Goal: Task Accomplishment & Management: Use online tool/utility

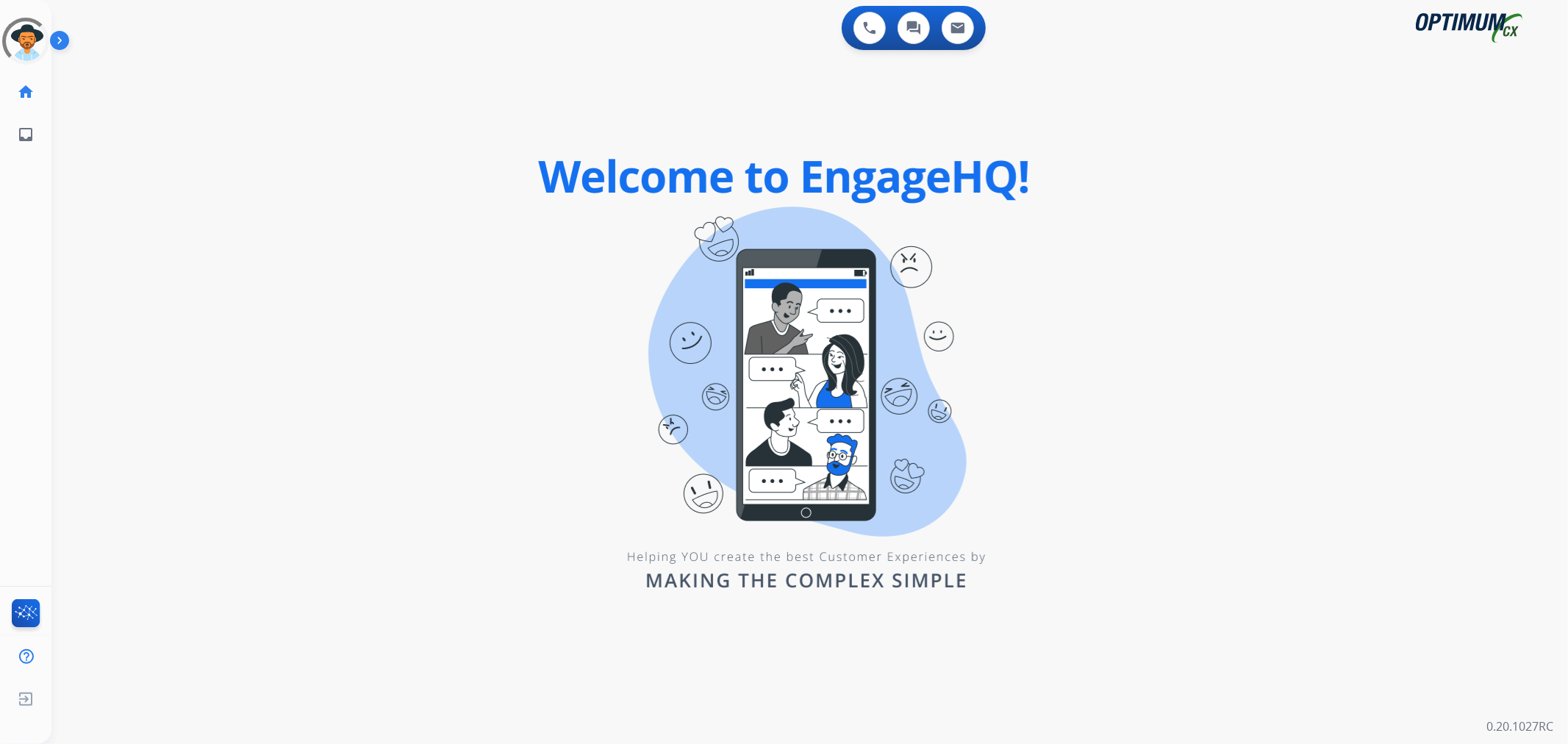
click at [67, 44] on img at bounding box center [62, 43] width 25 height 28
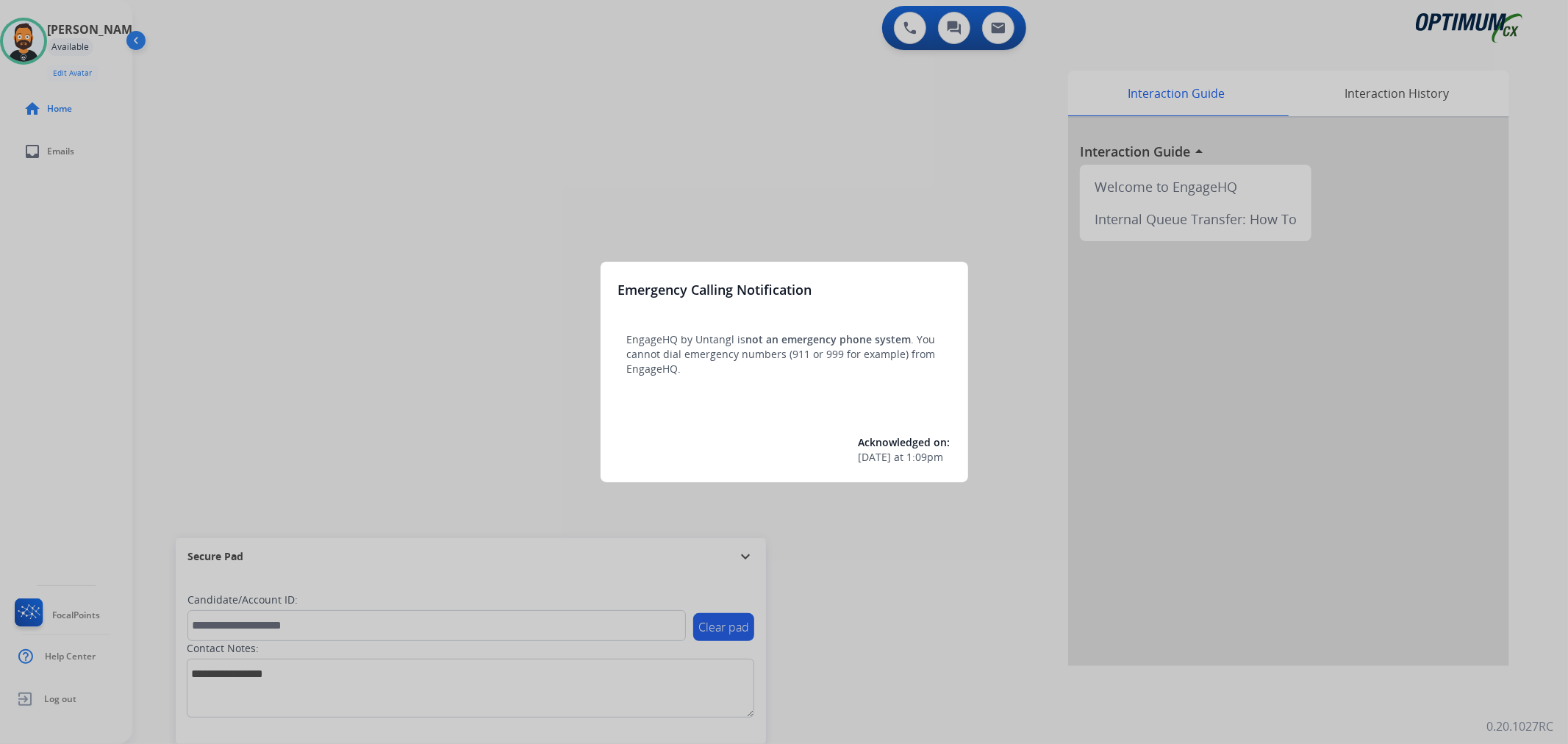
click at [744, 556] on div at bounding box center [784, 372] width 1568 height 744
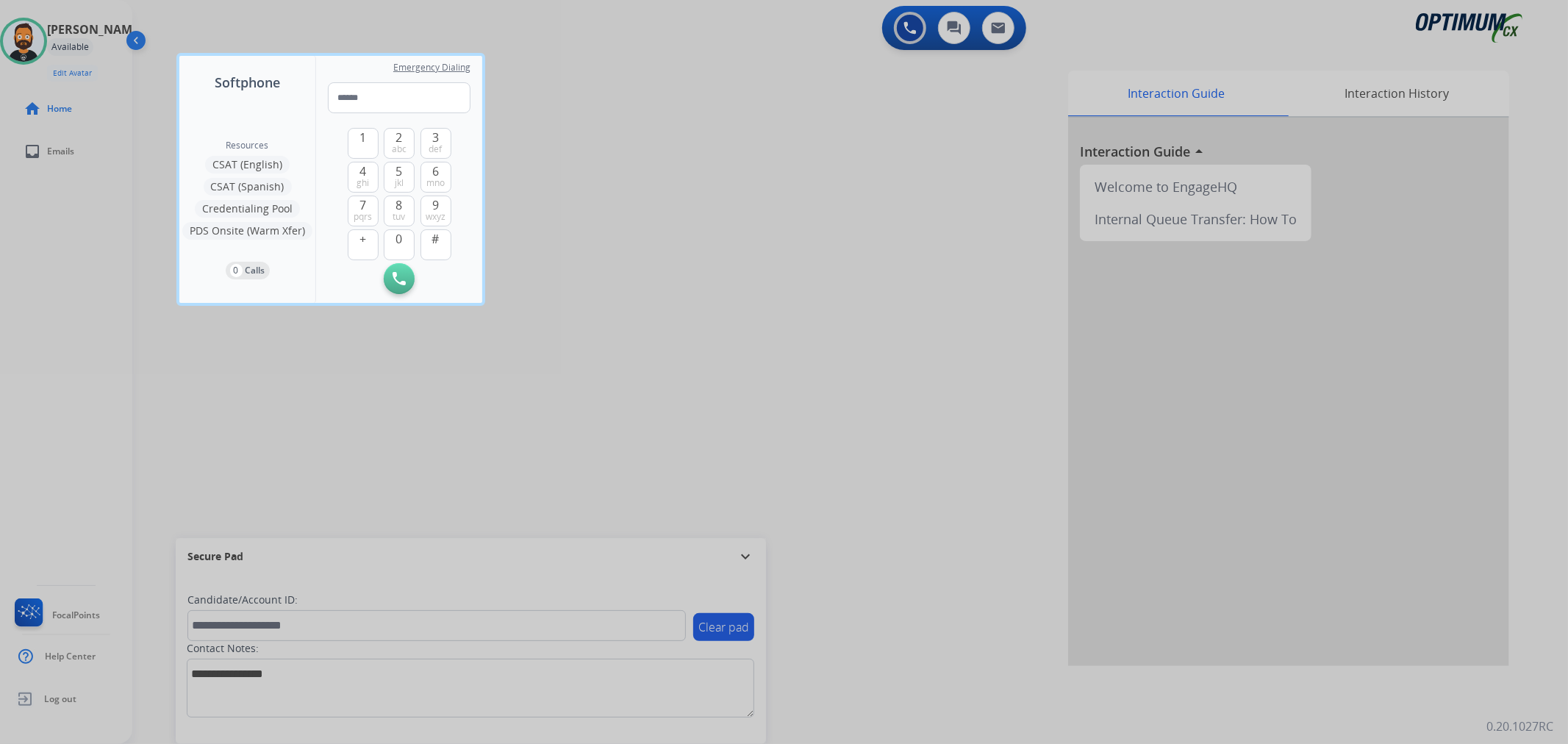
click at [744, 556] on div at bounding box center [784, 372] width 1568 height 744
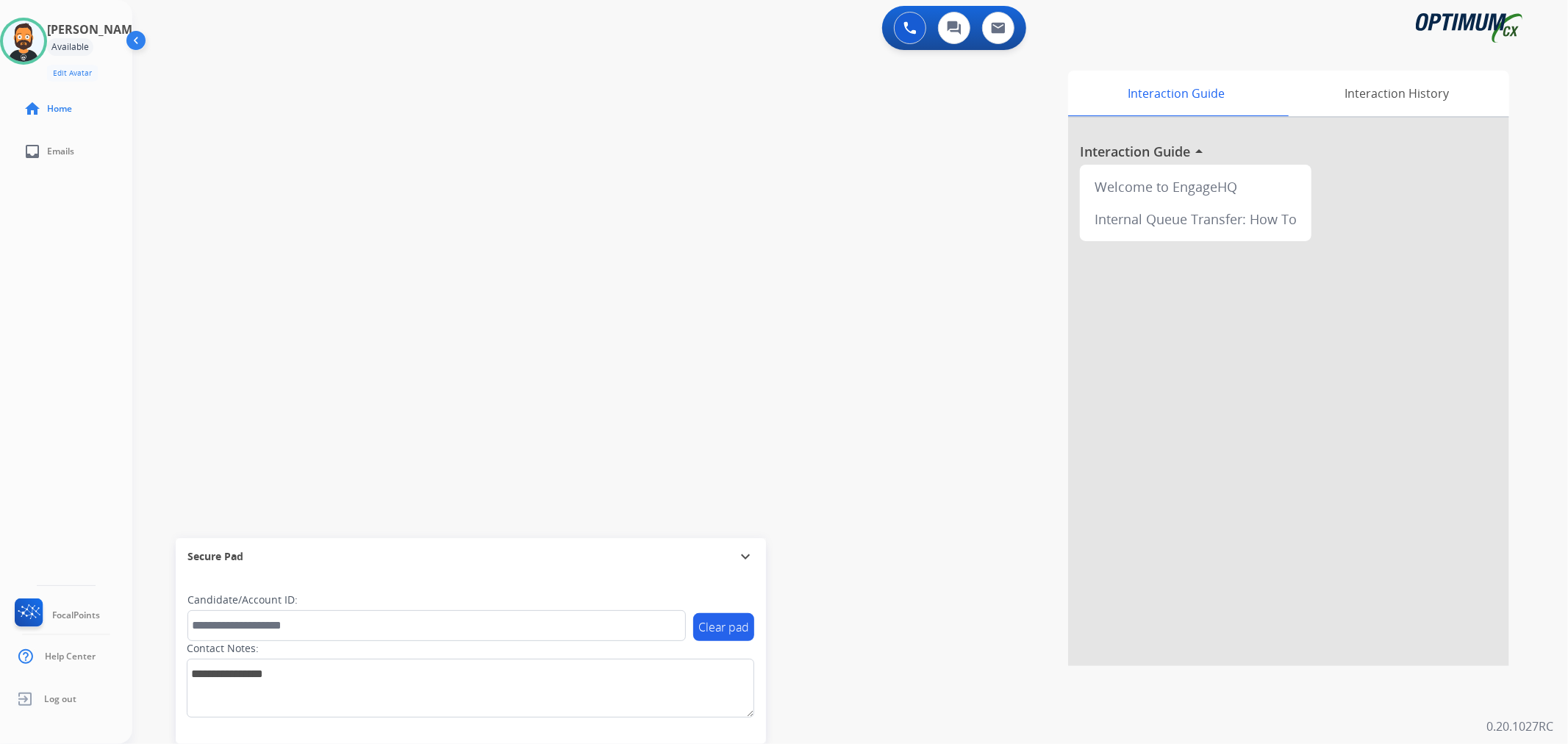
click at [744, 556] on mat-icon "expand_more" at bounding box center [745, 557] width 18 height 18
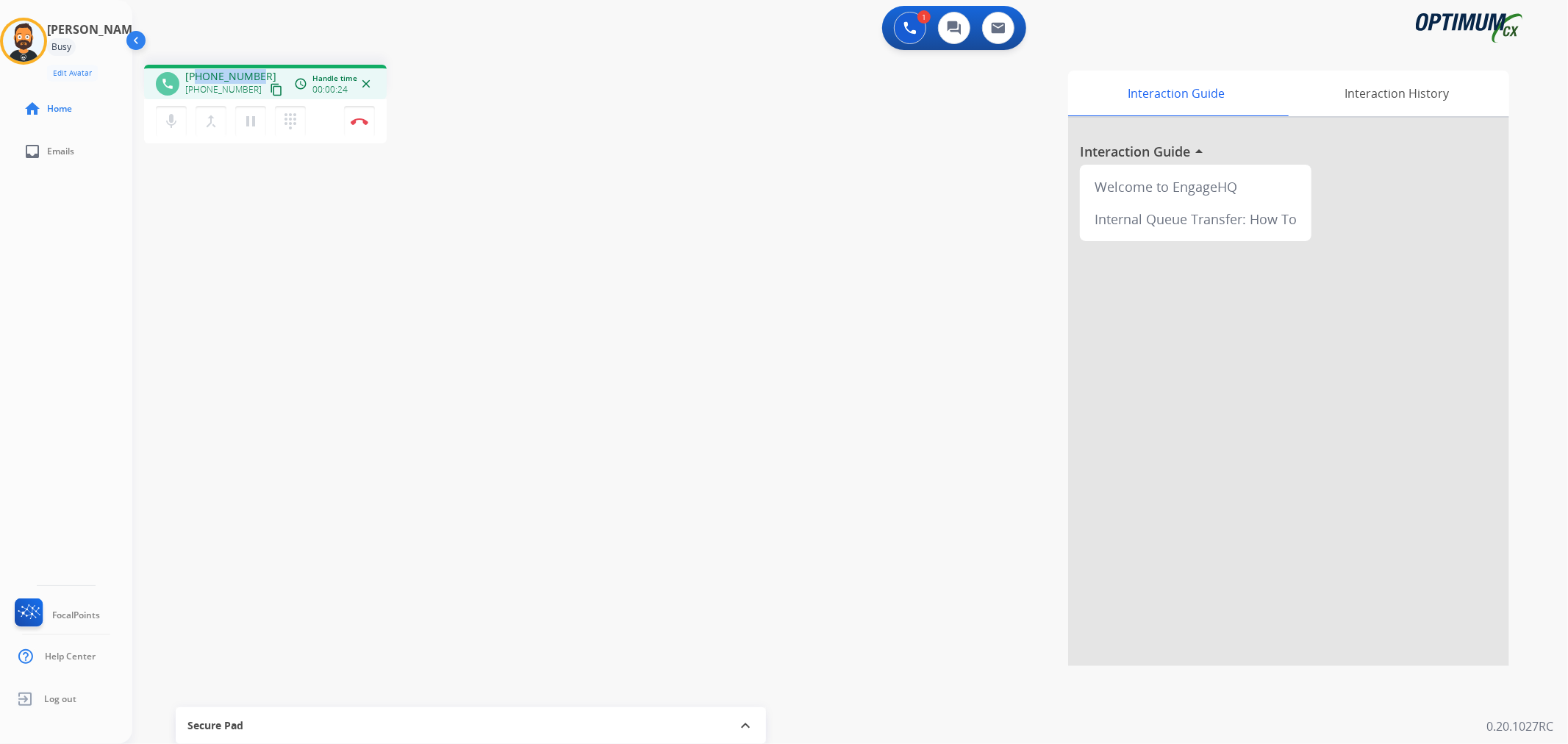
drag, startPoint x: 256, startPoint y: 70, endPoint x: 213, endPoint y: 68, distance: 43.0
click at [197, 71] on div "+19146882371 +19146882371 content_copy" at bounding box center [235, 83] width 100 height 30
copy span "9146882371"
click at [356, 115] on button "Disconnect" at bounding box center [359, 121] width 31 height 31
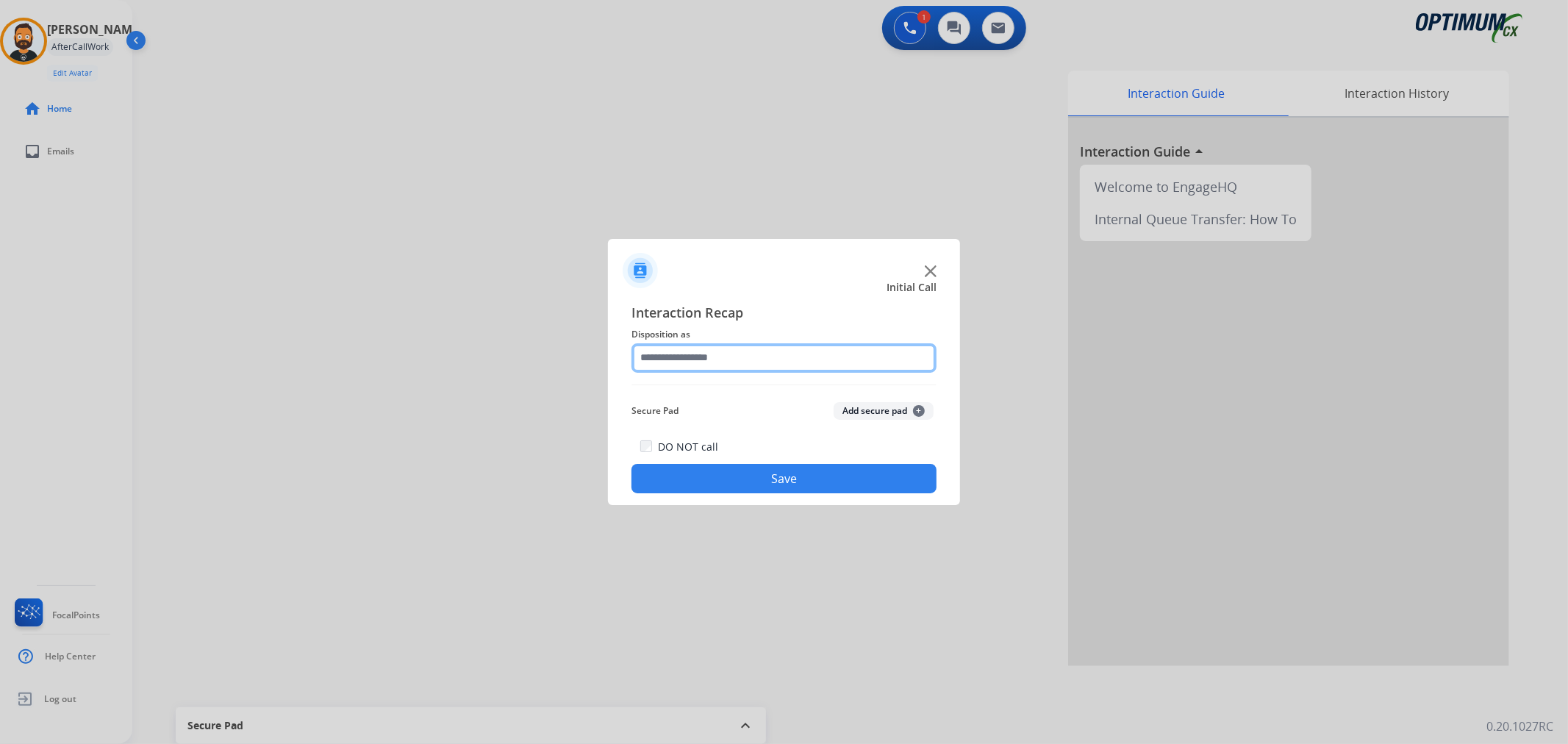
click at [732, 363] on input "text" at bounding box center [784, 358] width 305 height 30
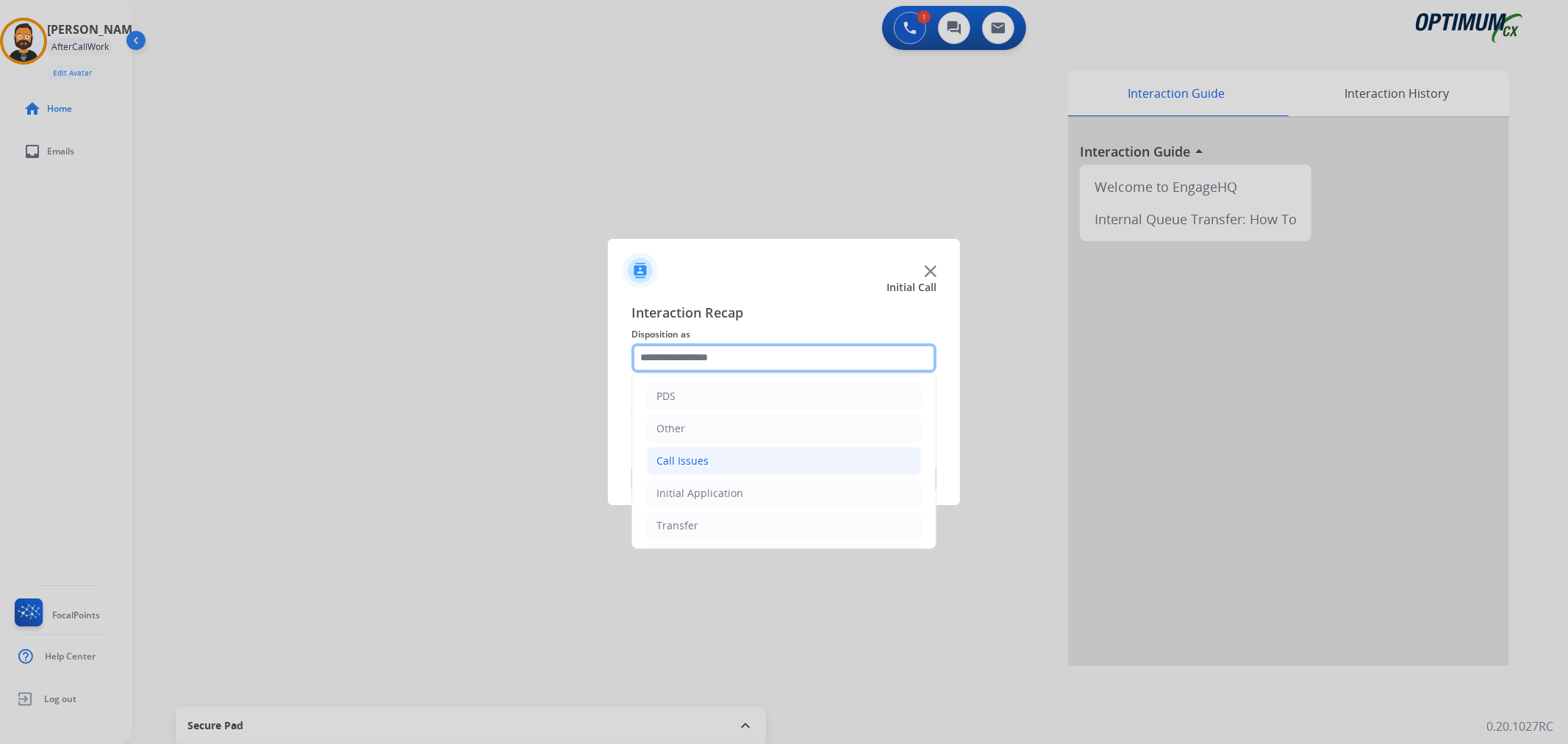
scroll to position [101, 0]
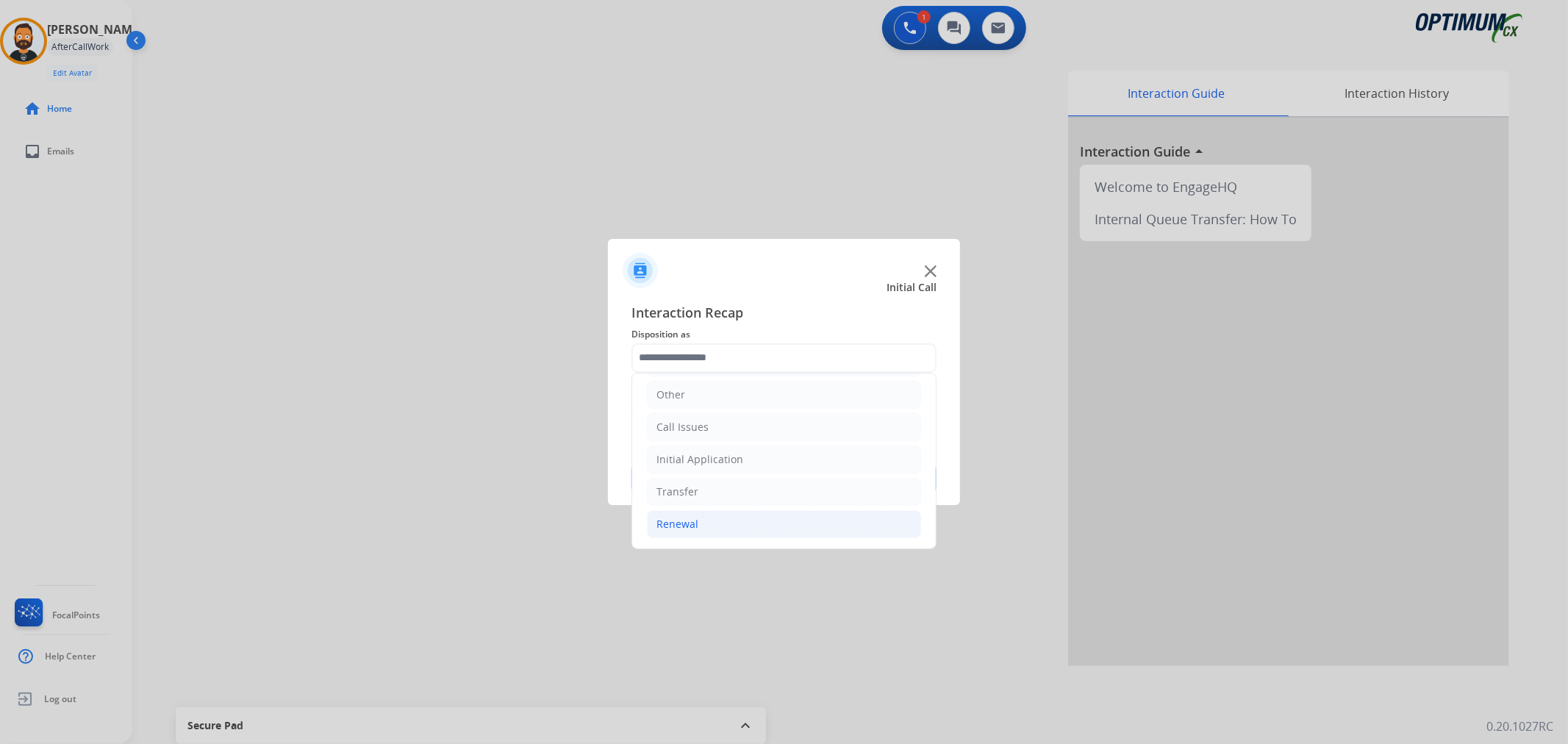
click at [701, 529] on li "Renewal" at bounding box center [784, 524] width 274 height 28
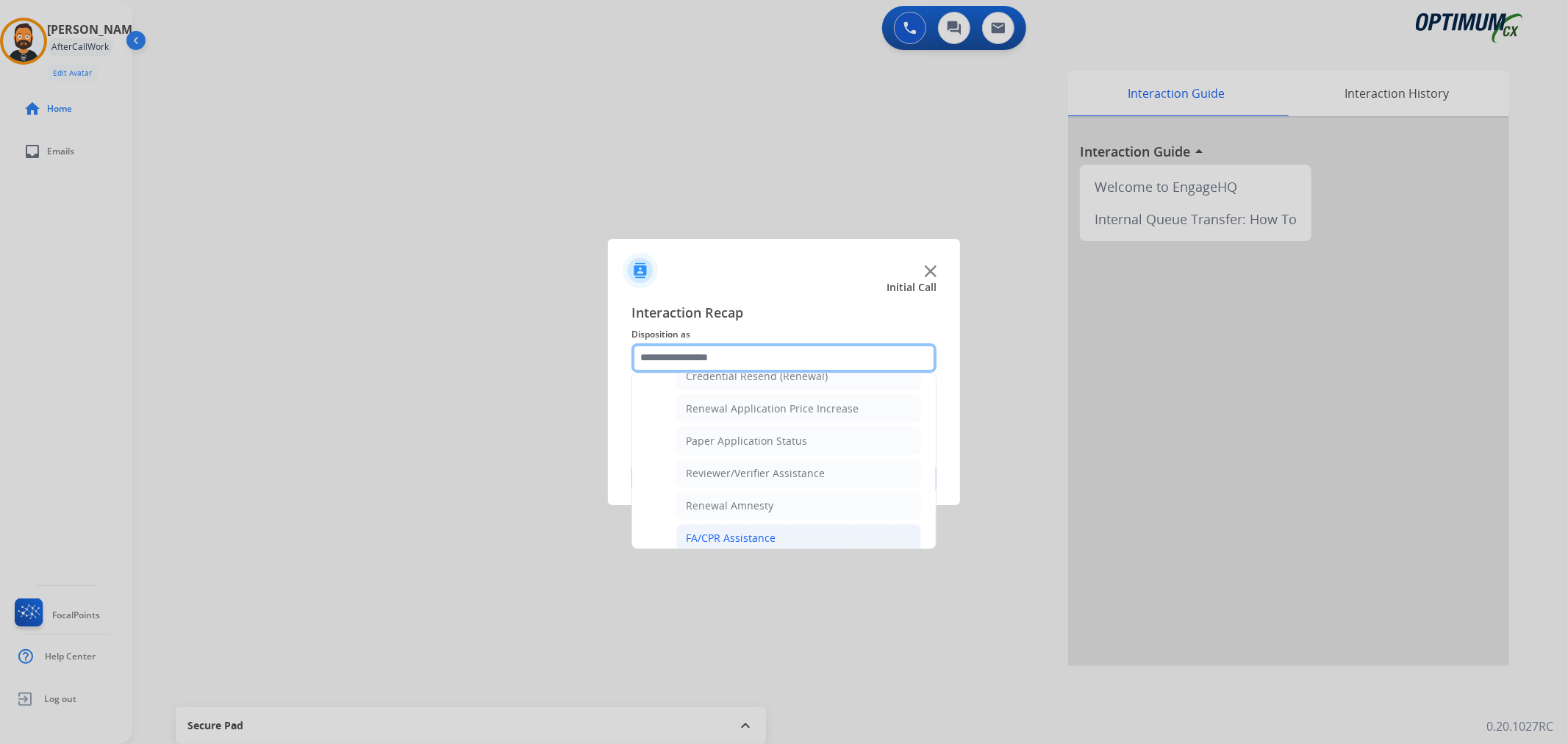
scroll to position [435, 0]
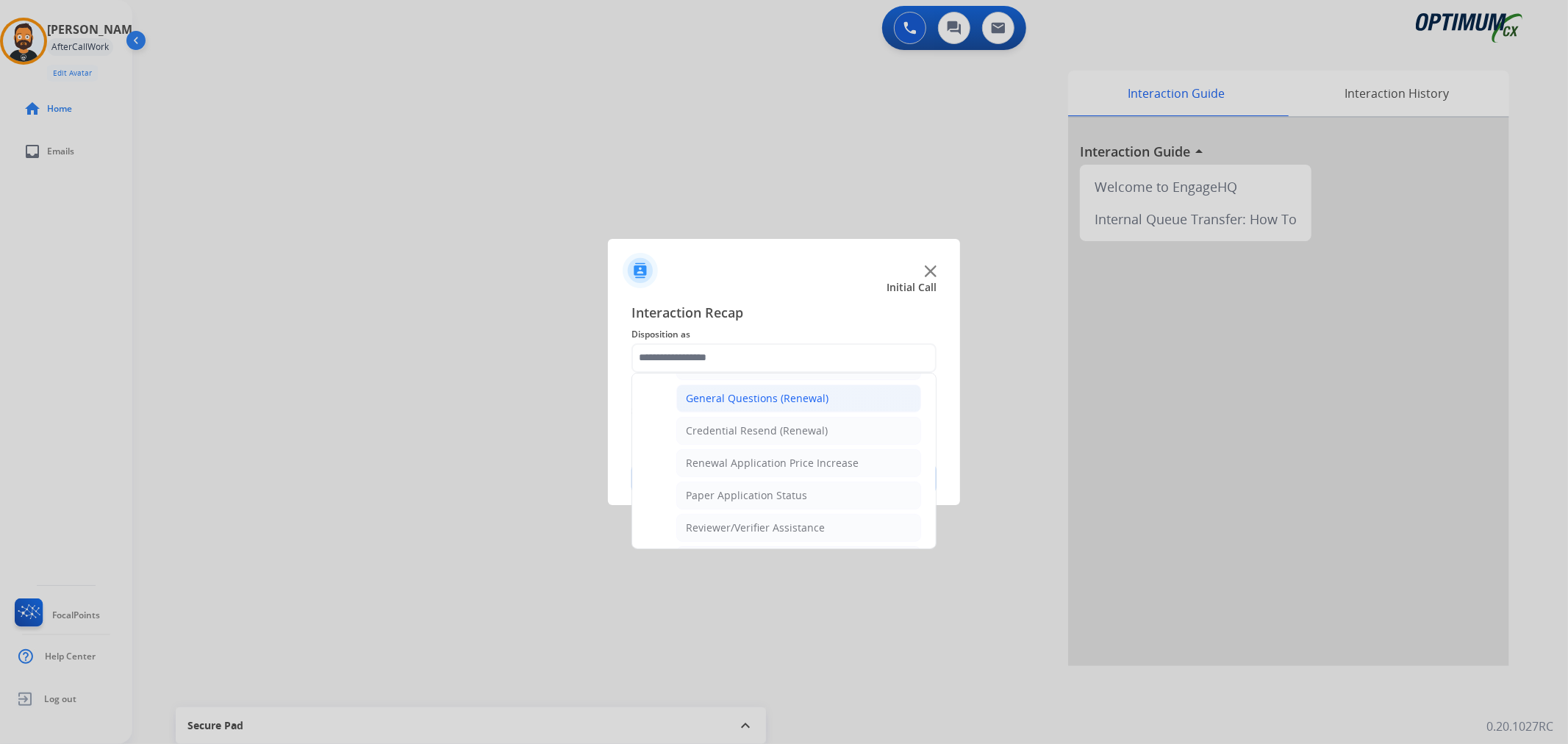
click at [748, 402] on div "General Questions (Renewal)" at bounding box center [757, 398] width 142 height 14
type input "**********"
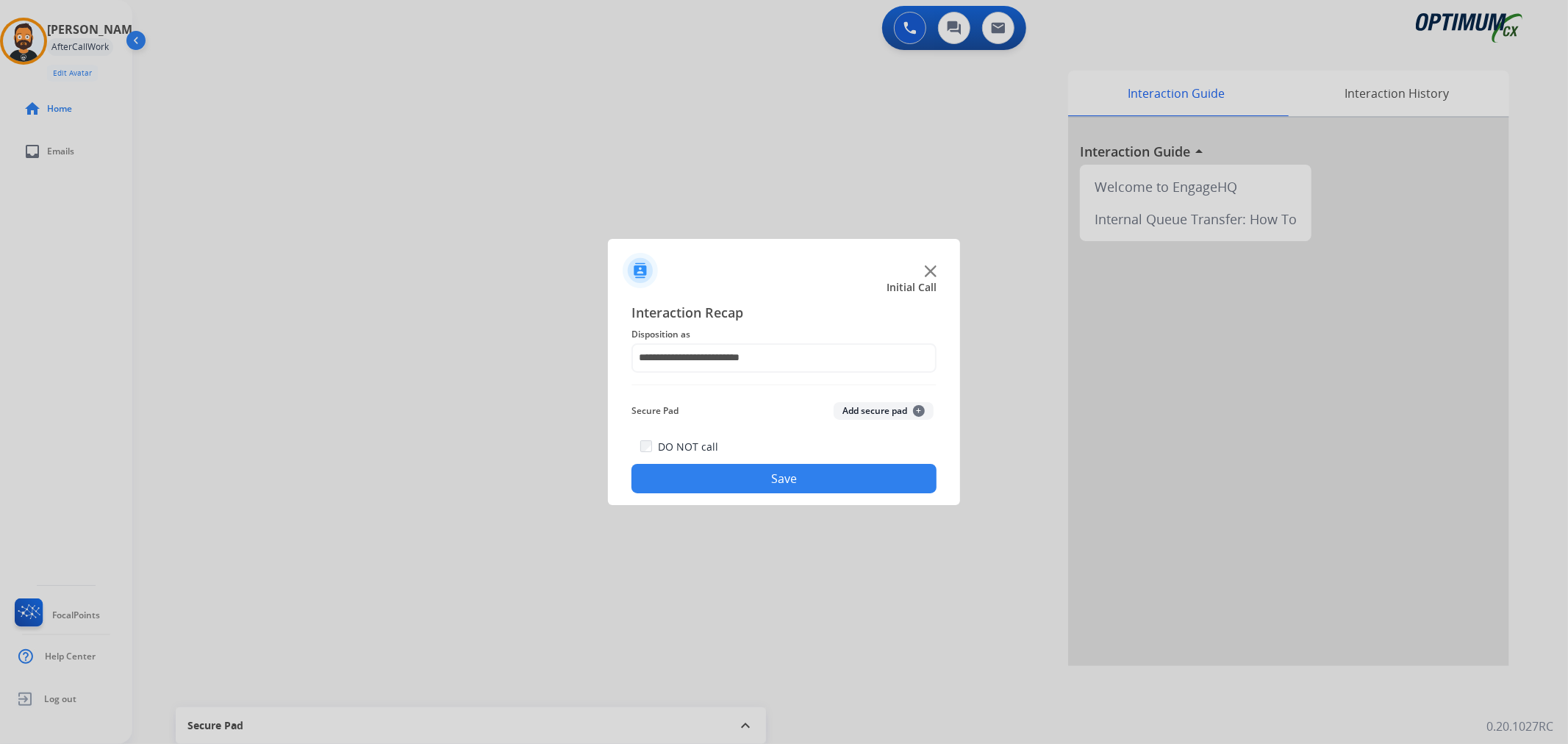
click at [752, 472] on button "Save" at bounding box center [784, 478] width 305 height 30
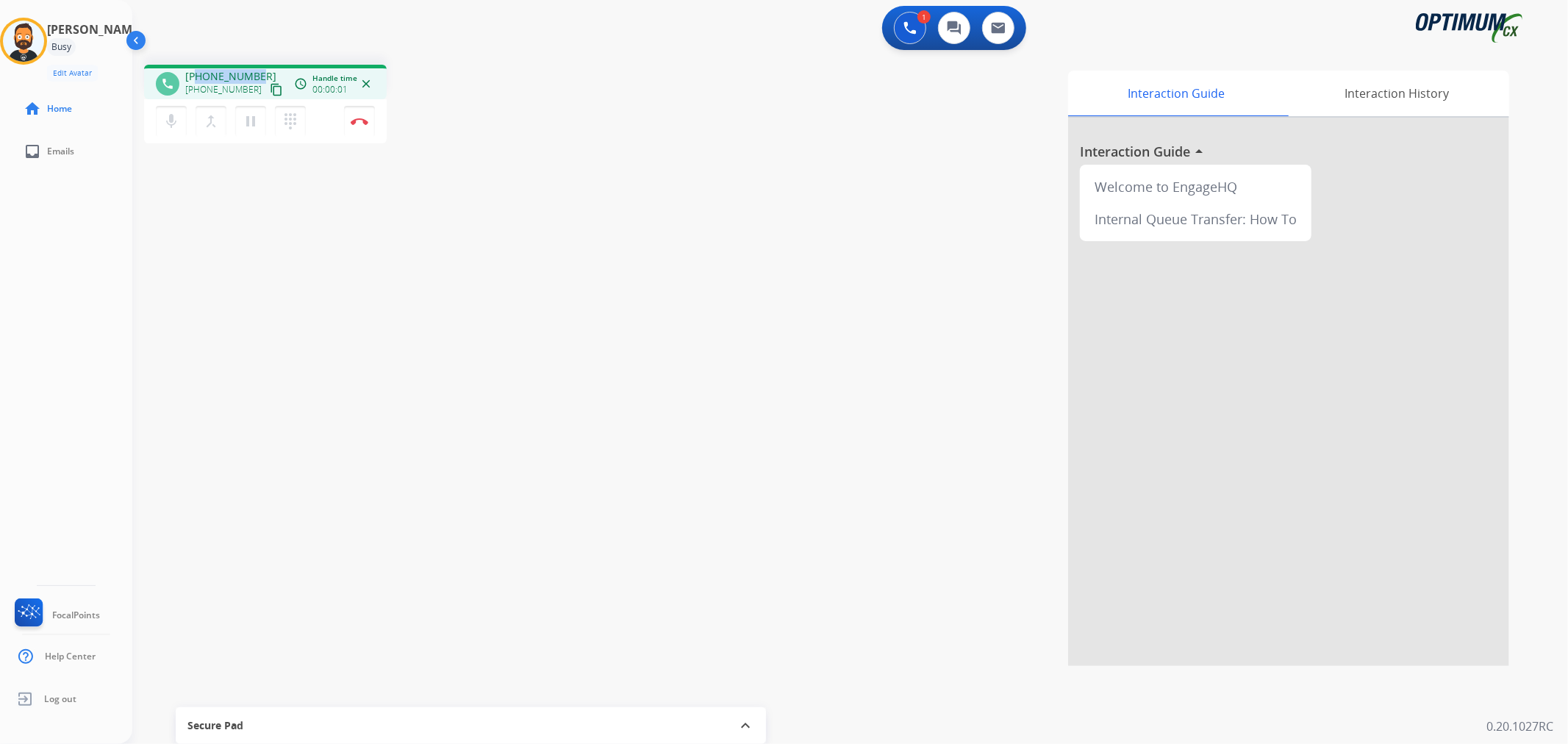
drag, startPoint x: 255, startPoint y: 68, endPoint x: 197, endPoint y: 72, distance: 58.1
click at [197, 72] on span "+13026565364" at bounding box center [231, 76] width 91 height 14
copy span "3026565364"
click at [355, 123] on img at bounding box center [359, 121] width 18 height 7
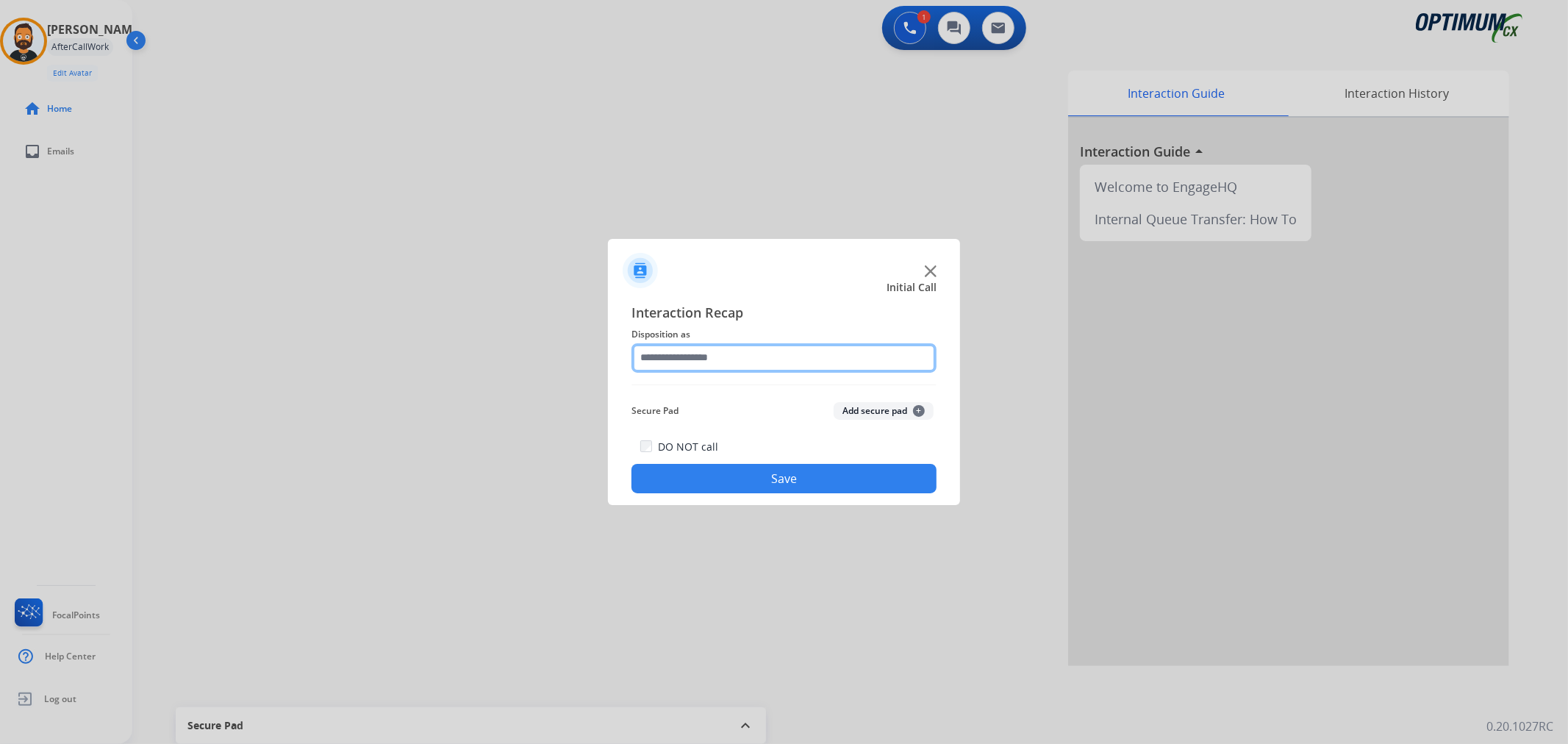
click at [776, 363] on input "text" at bounding box center [784, 358] width 305 height 30
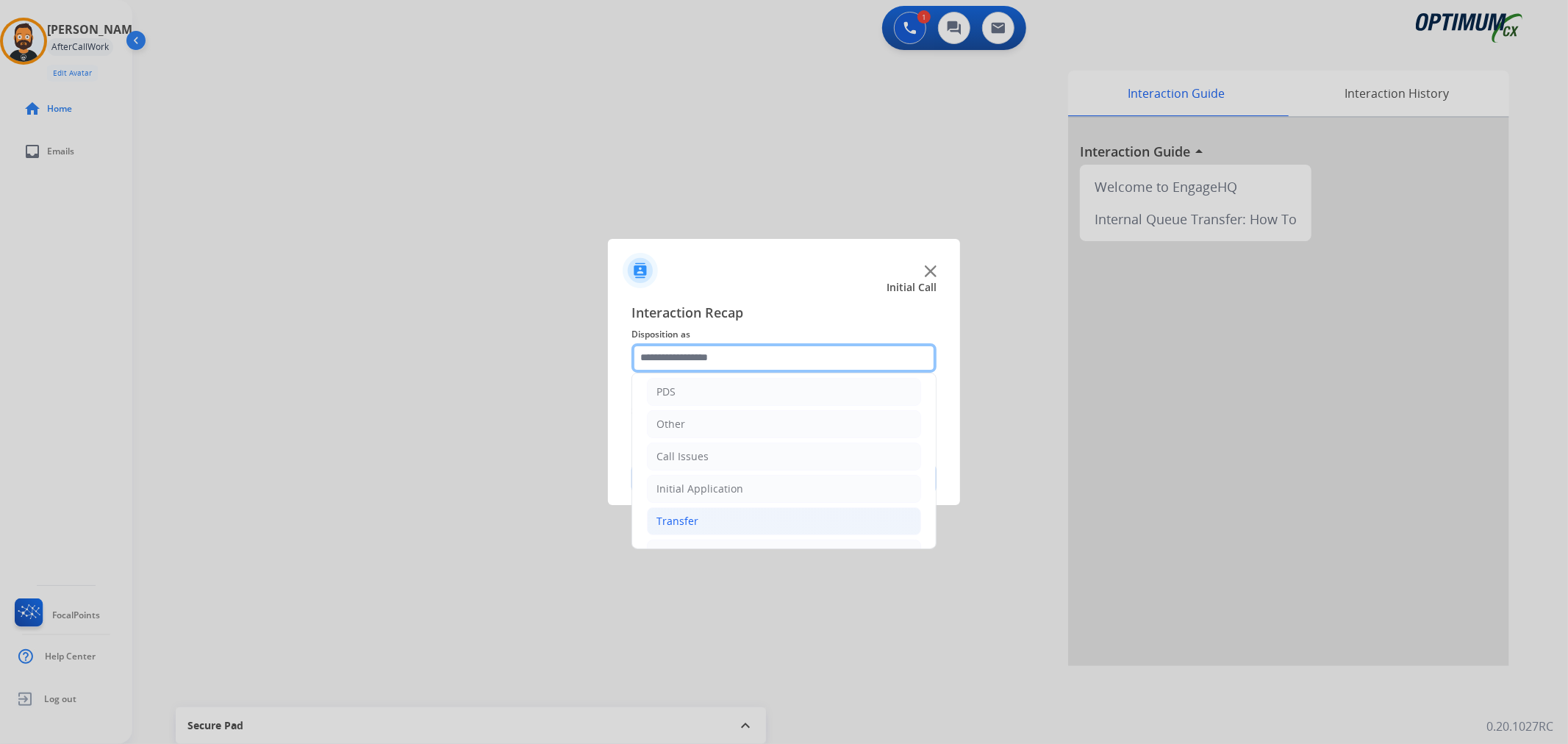
scroll to position [101, 0]
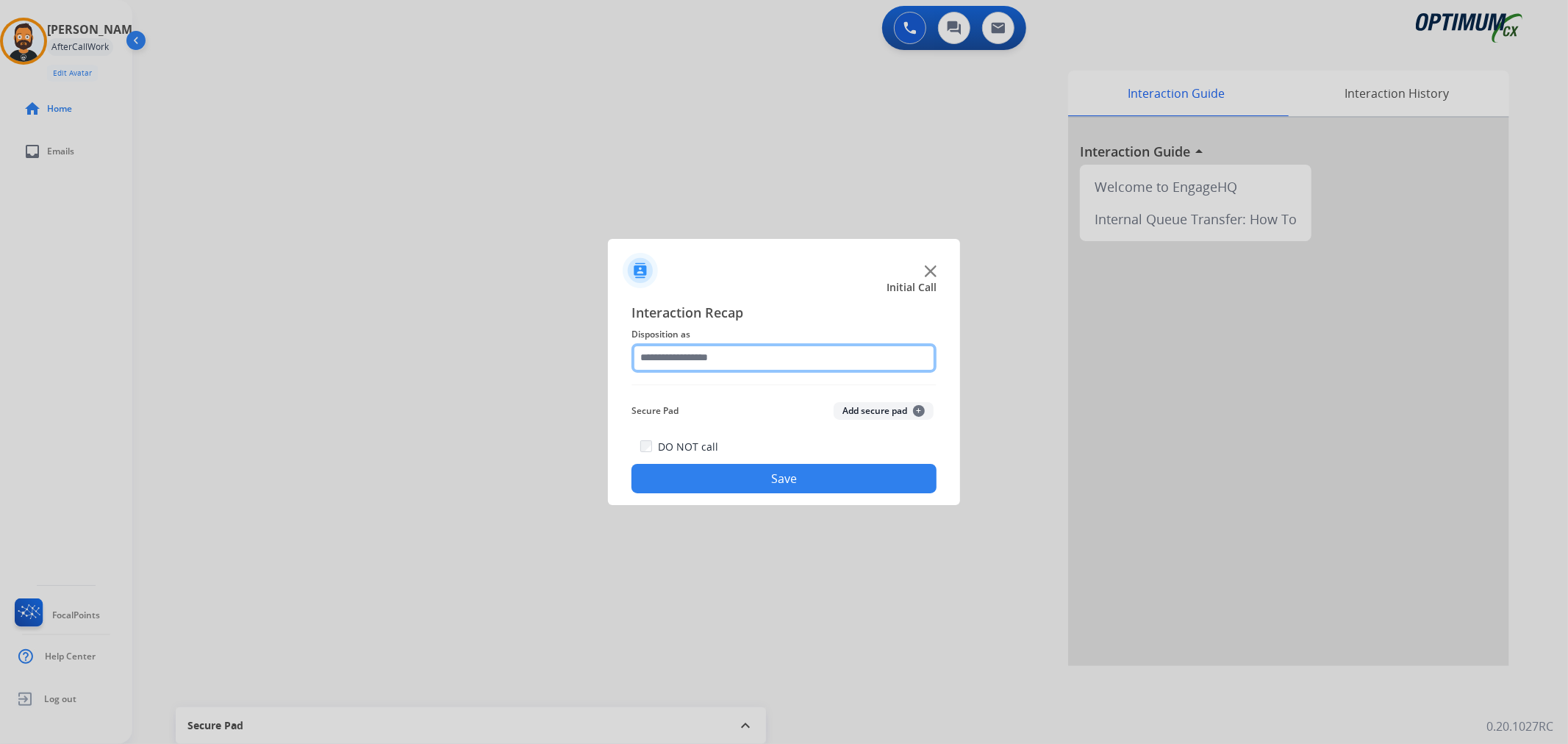
drag, startPoint x: 759, startPoint y: 352, endPoint x: 751, endPoint y: 369, distance: 18.8
click at [759, 352] on input "text" at bounding box center [784, 358] width 305 height 30
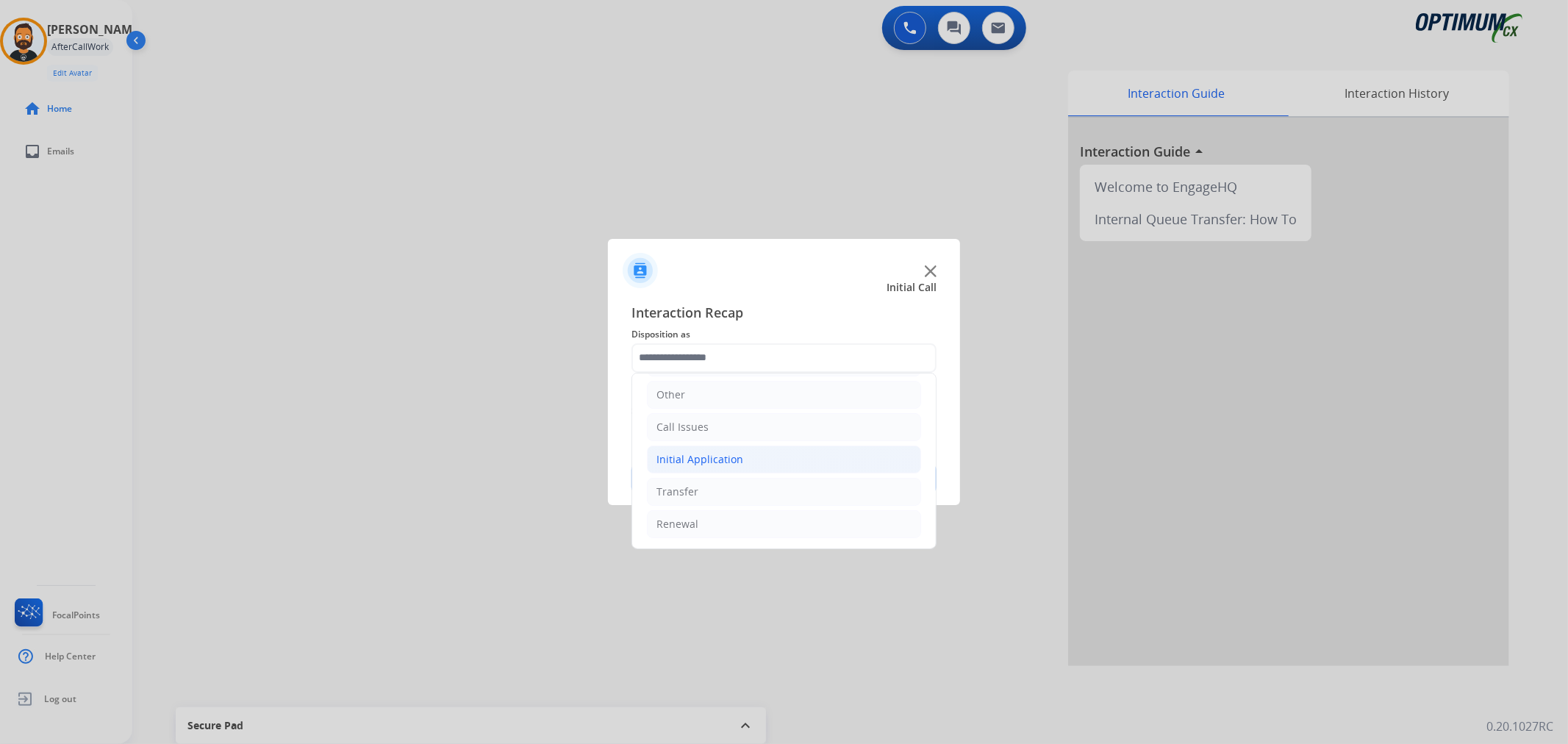
click at [728, 466] on li "Initial Application" at bounding box center [784, 459] width 274 height 28
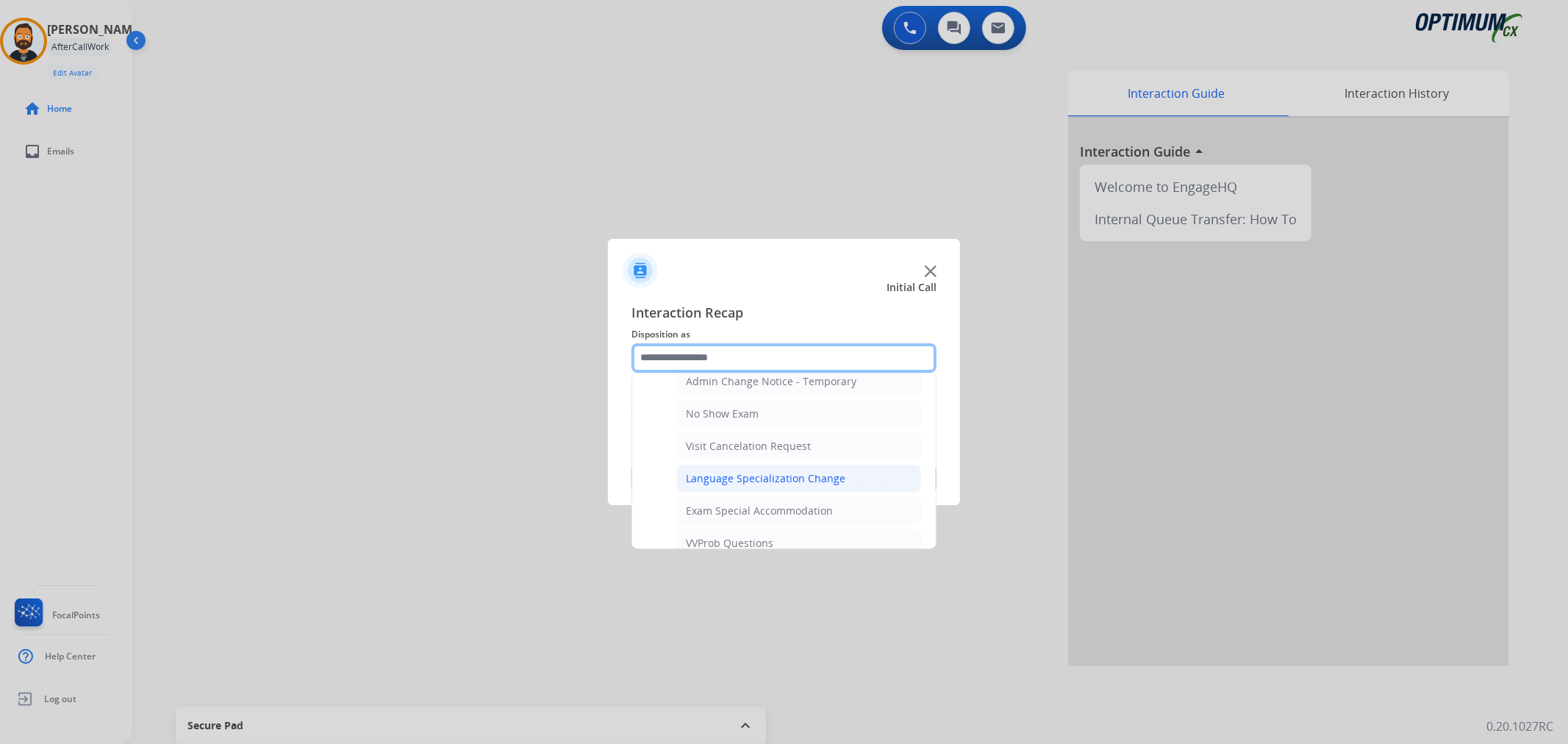
scroll to position [782, 0]
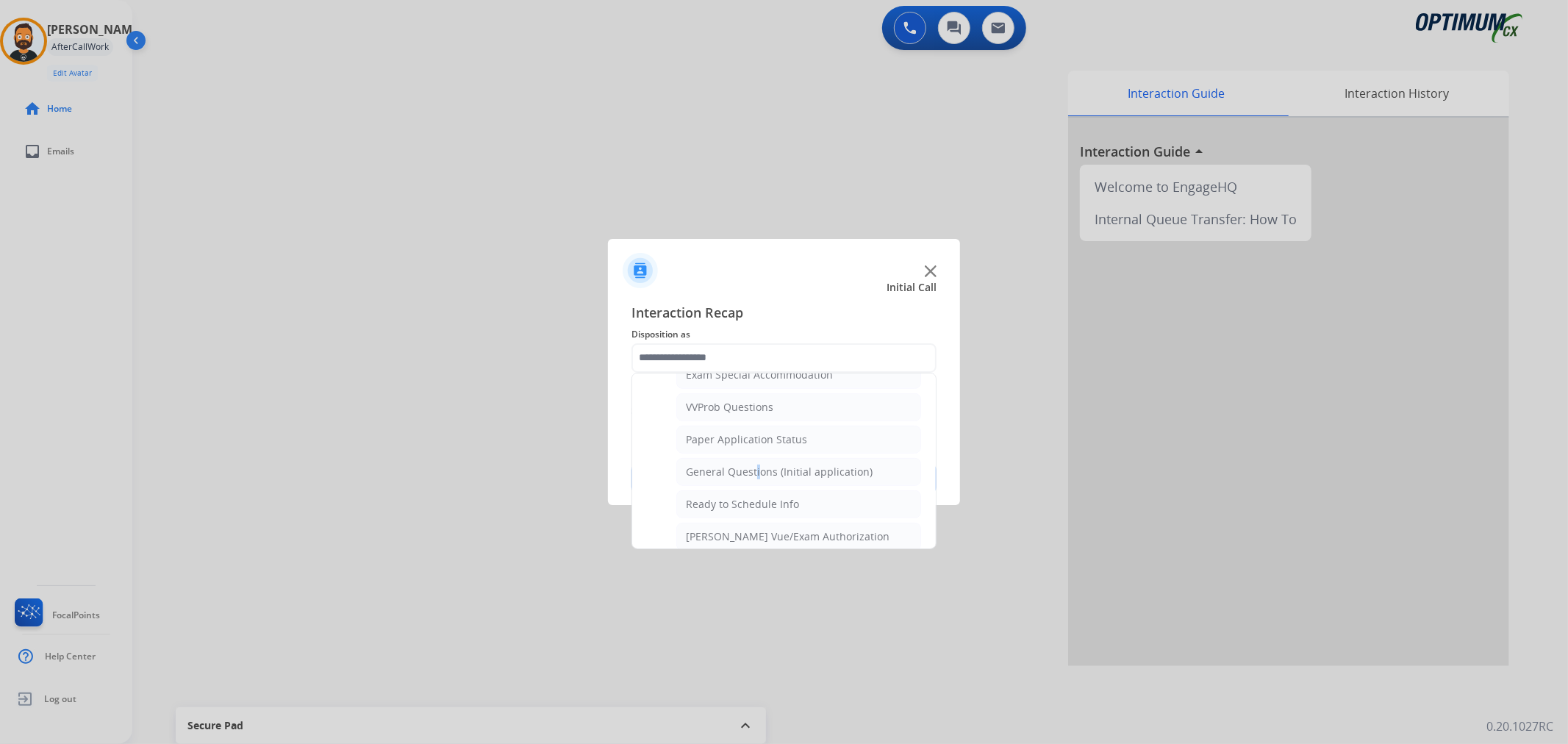
click at [752, 475] on div "General Questions (Initial application)" at bounding box center [779, 472] width 186 height 14
type input "**********"
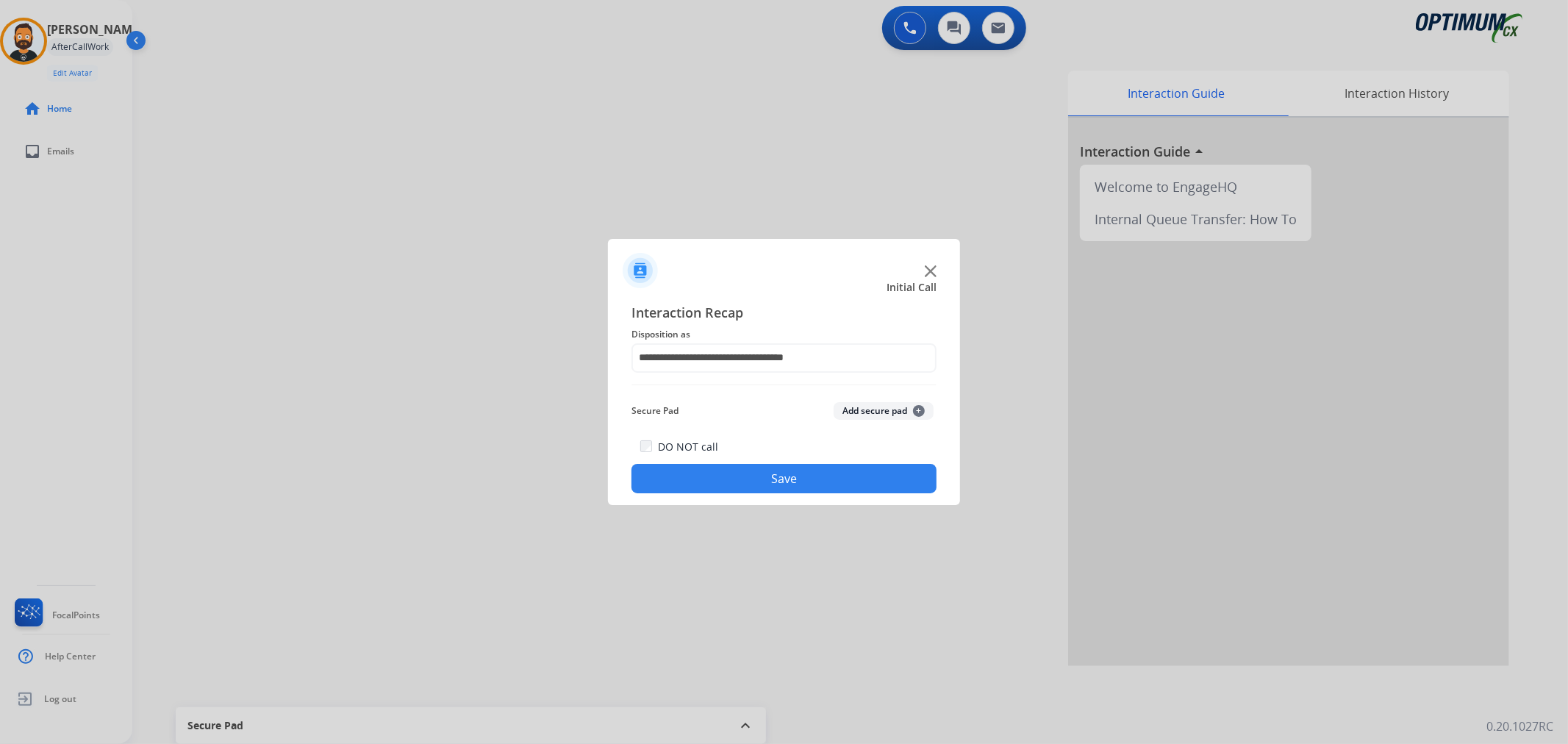
click at [752, 475] on button "Save" at bounding box center [784, 478] width 305 height 30
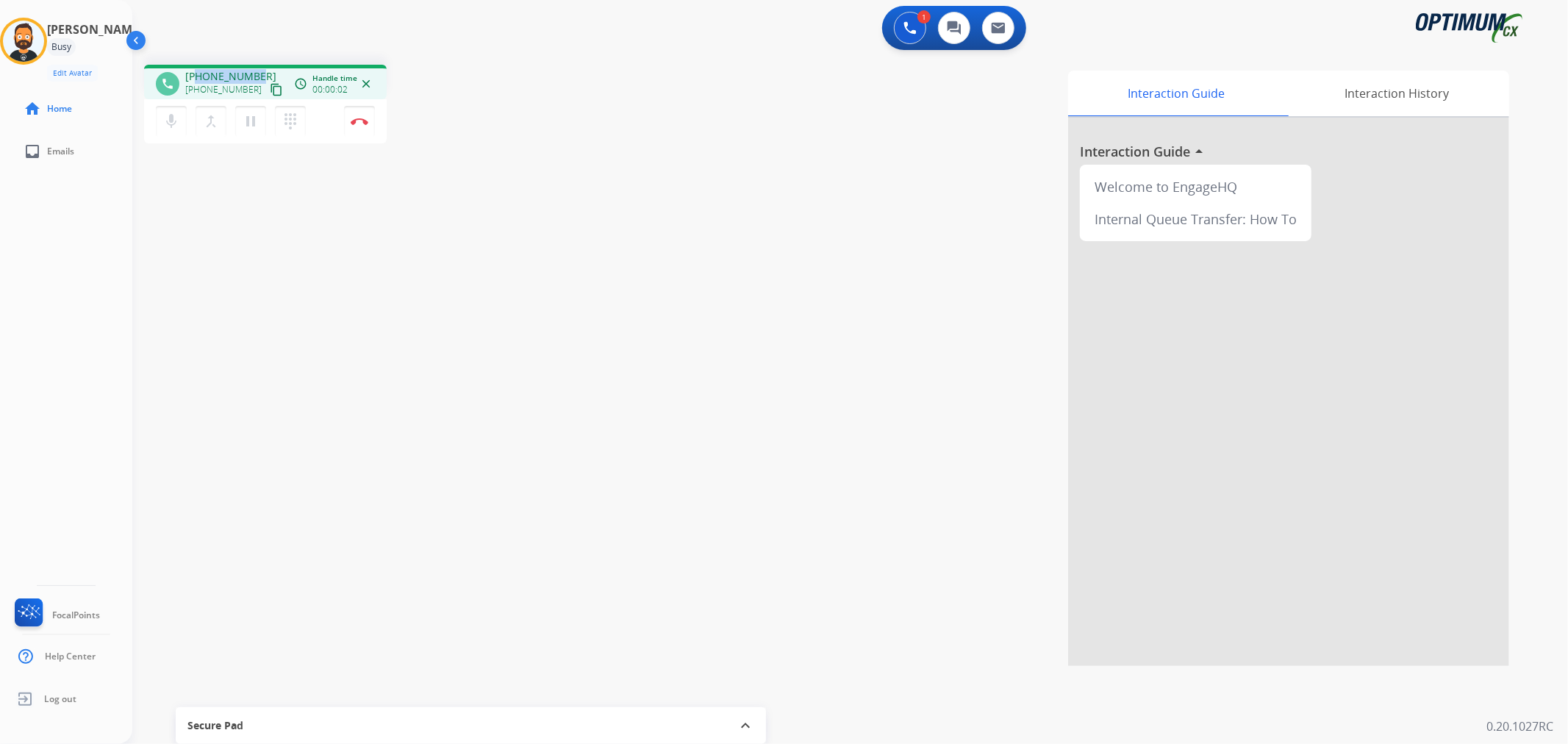
drag, startPoint x: 257, startPoint y: 67, endPoint x: 196, endPoint y: 69, distance: 61.0
click at [196, 69] on div "phone +18352702058 +18352702058 content_copy access_time Call metrics Queue 00:…" at bounding box center [265, 82] width 243 height 34
copy span "8352702058"
click at [369, 121] on button "Disconnect" at bounding box center [359, 121] width 31 height 31
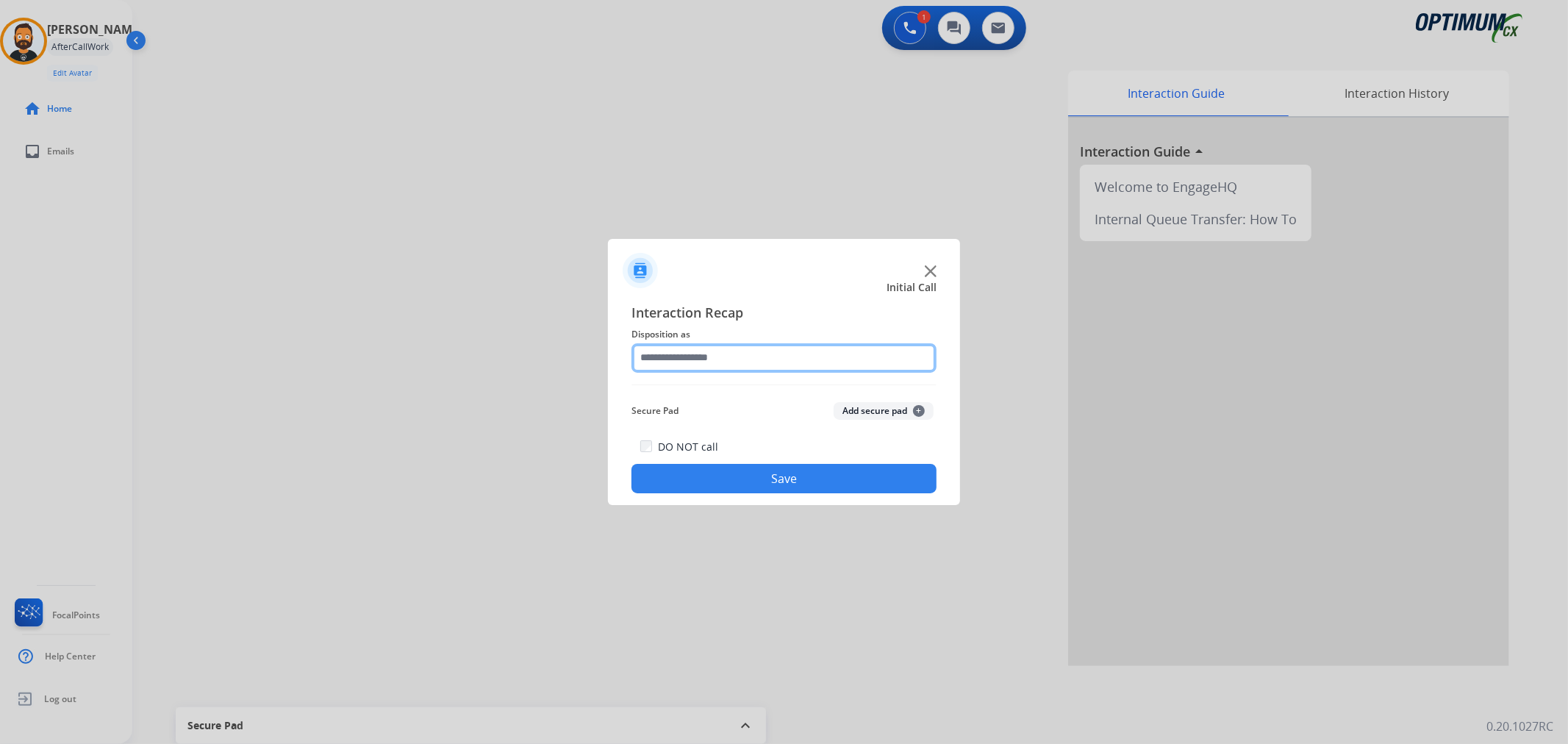
click at [670, 352] on input "text" at bounding box center [784, 358] width 305 height 30
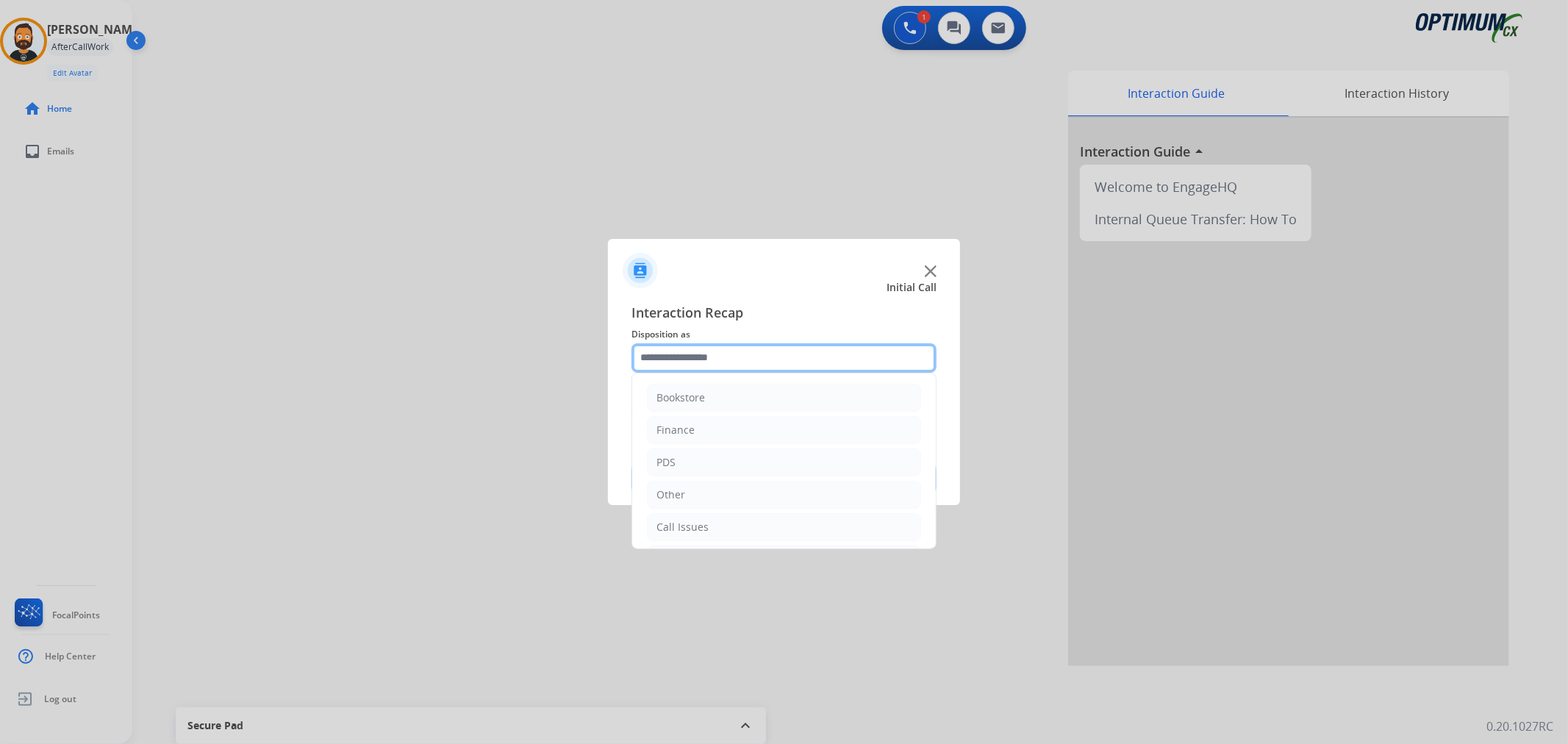
scroll to position [101, 0]
click at [729, 452] on div "Initial Application" at bounding box center [700, 460] width 86 height 14
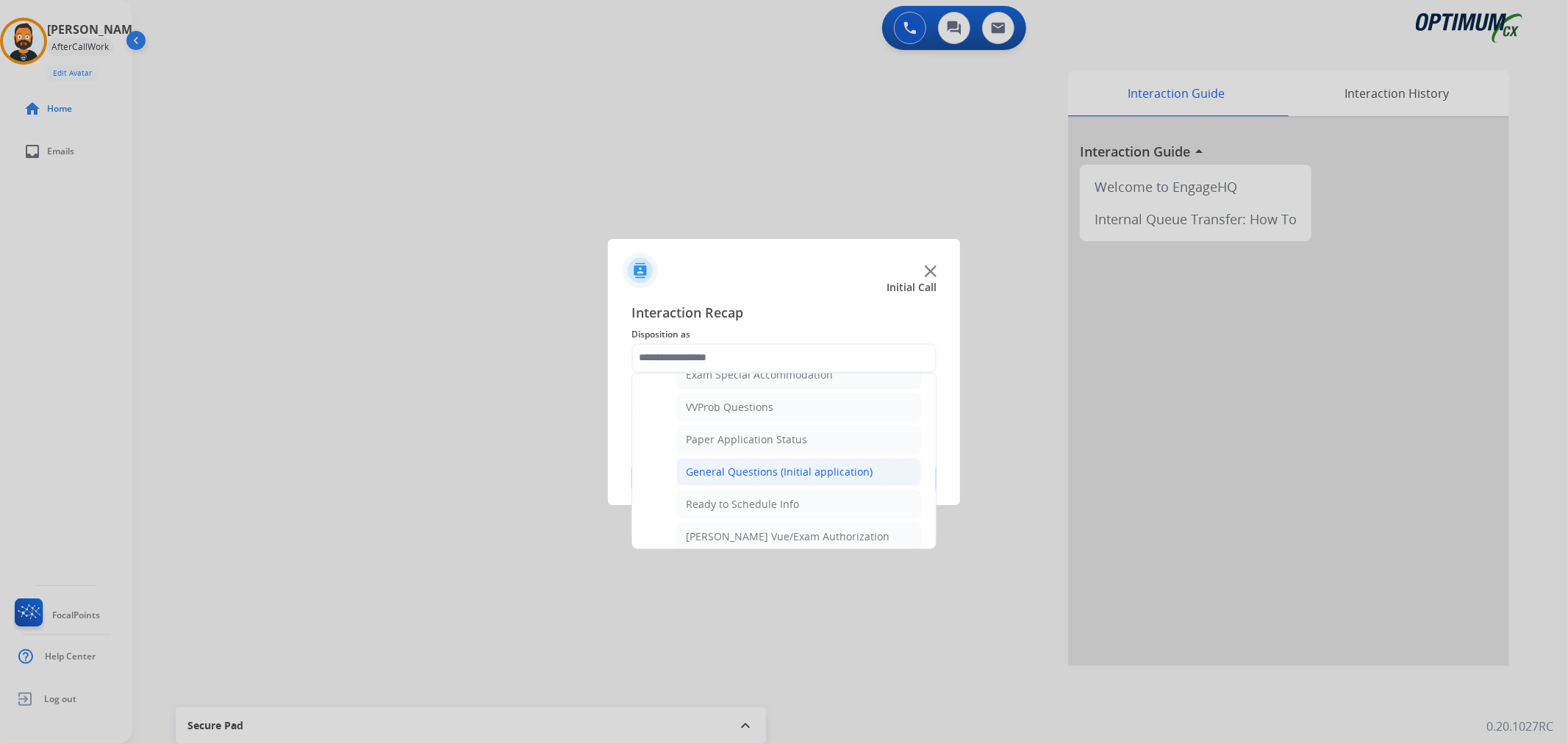
click at [744, 473] on div "General Questions (Initial application)" at bounding box center [779, 472] width 186 height 14
type input "**********"
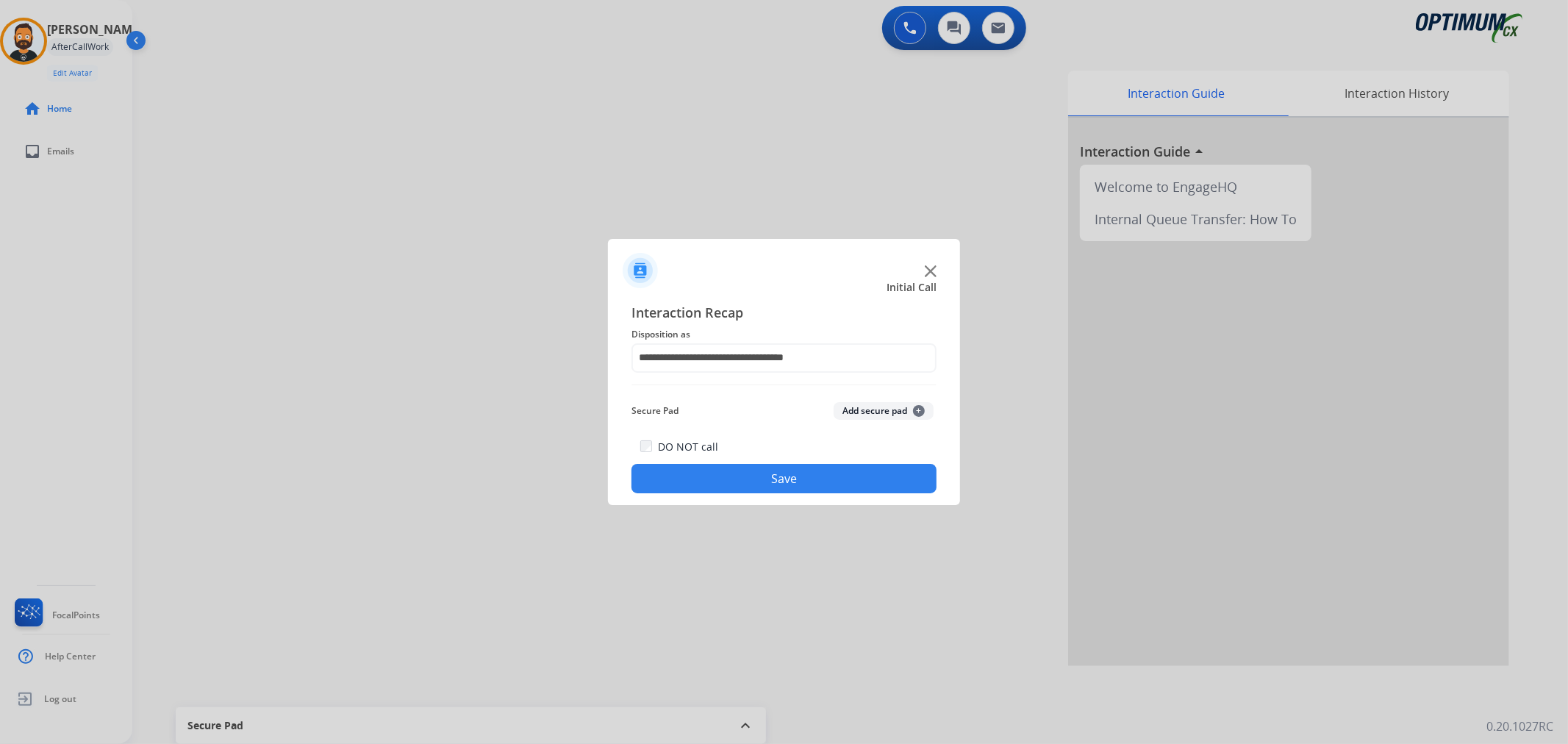
click at [744, 473] on button "Save" at bounding box center [784, 478] width 305 height 30
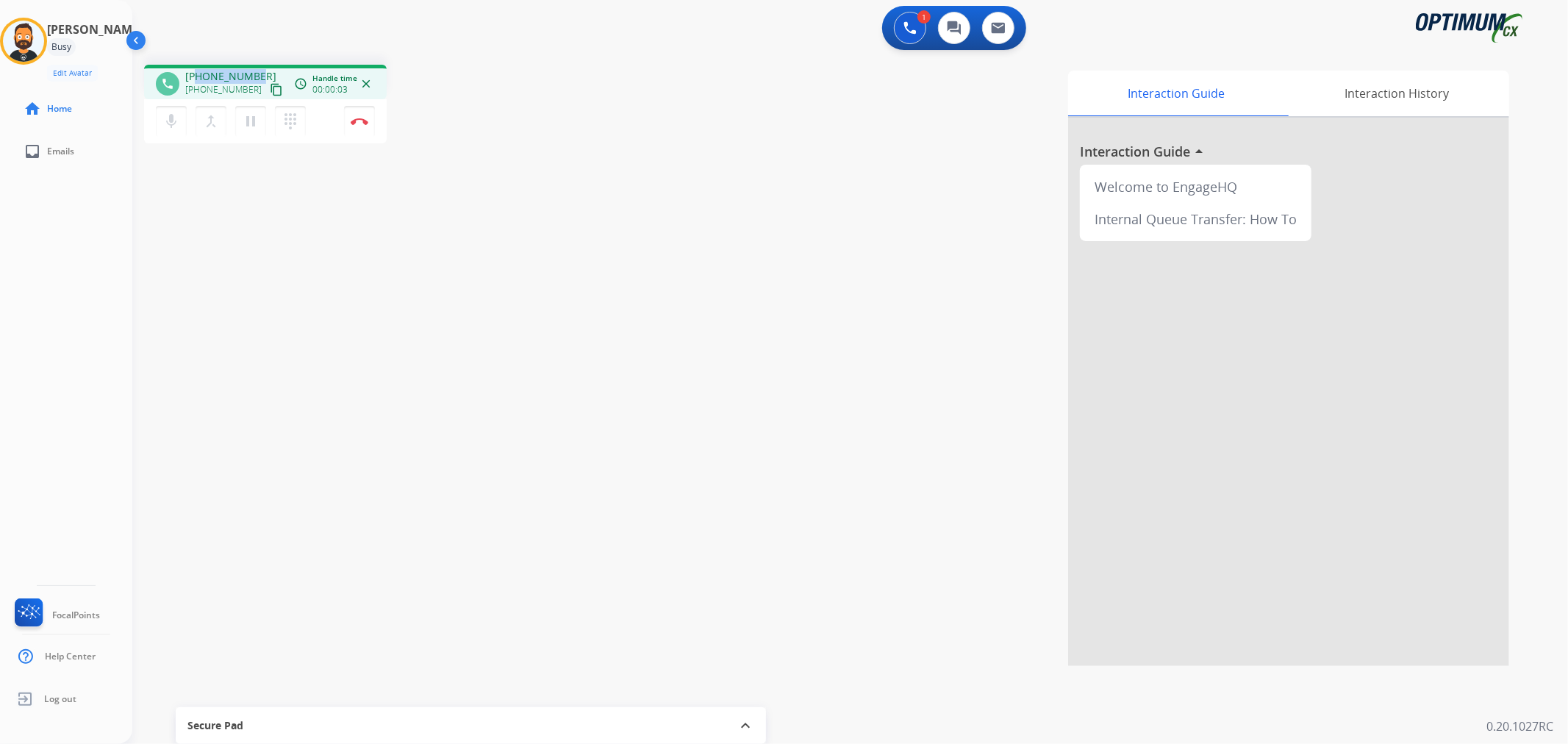
drag, startPoint x: 255, startPoint y: 70, endPoint x: 195, endPoint y: 71, distance: 60.0
click at [195, 71] on div "+12023415948 +12023415948 content_copy" at bounding box center [235, 83] width 100 height 30
copy span "2023415948"
click at [365, 119] on img at bounding box center [359, 121] width 18 height 7
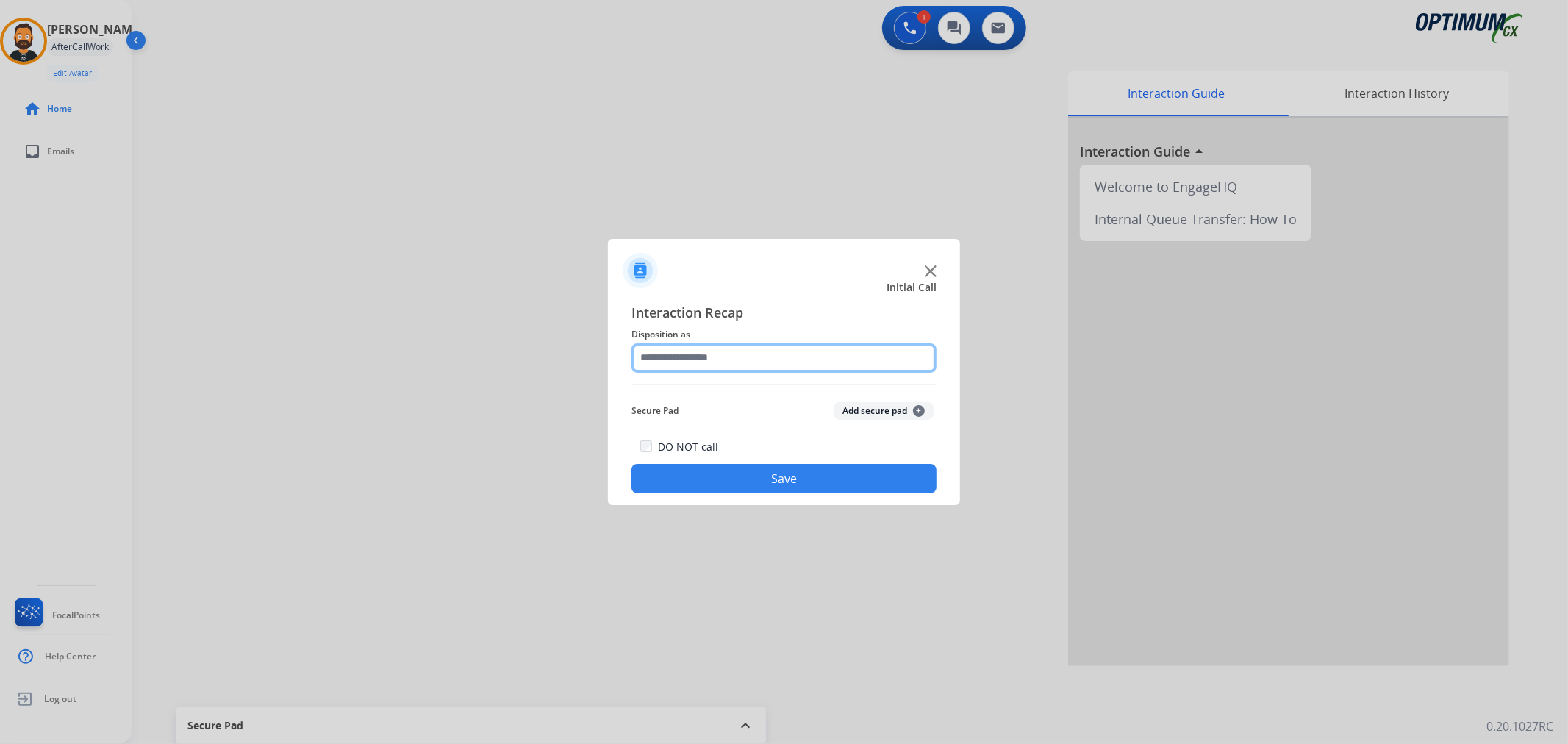
click at [720, 358] on input "text" at bounding box center [784, 358] width 305 height 30
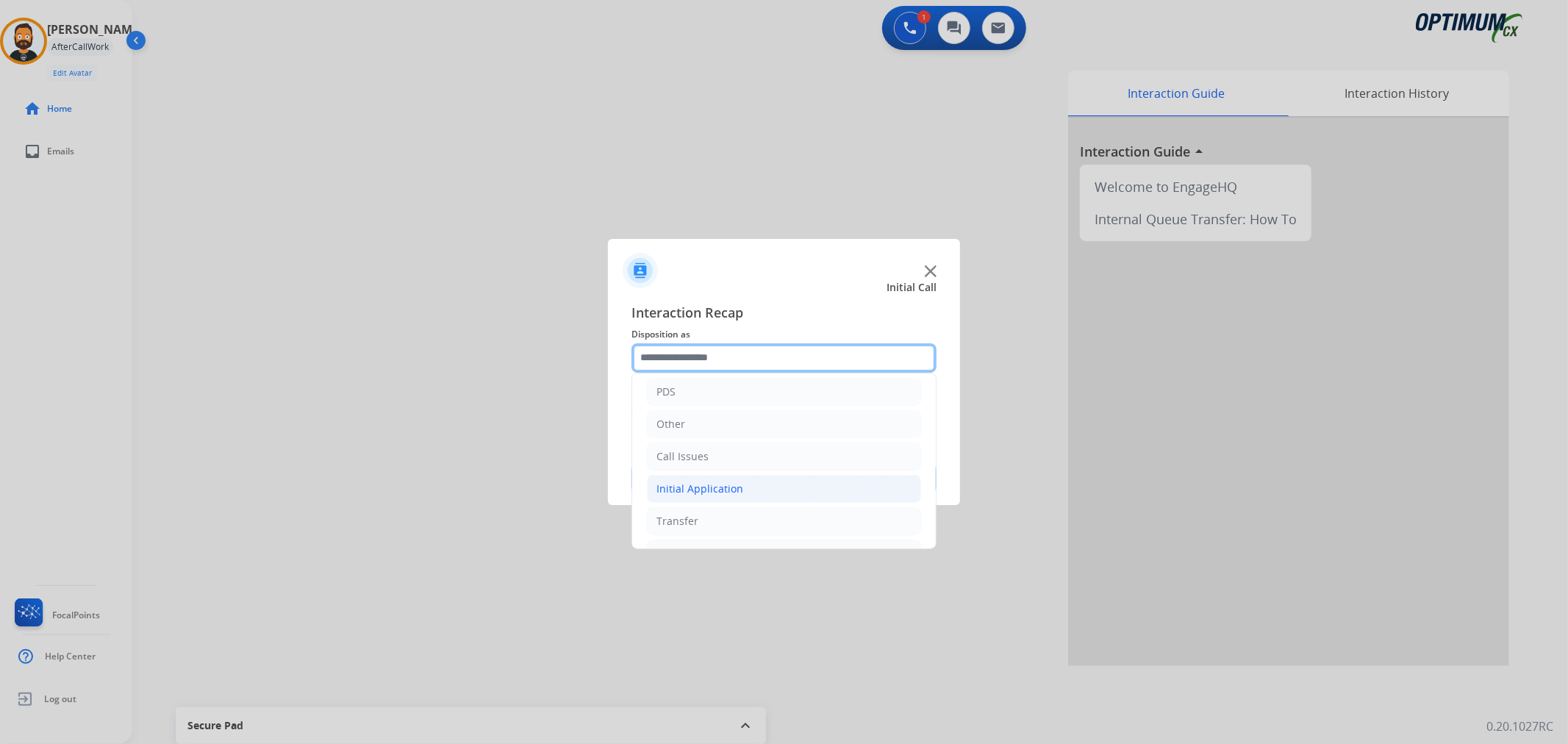
scroll to position [101, 0]
click at [753, 457] on li "Initial Application" at bounding box center [784, 459] width 274 height 28
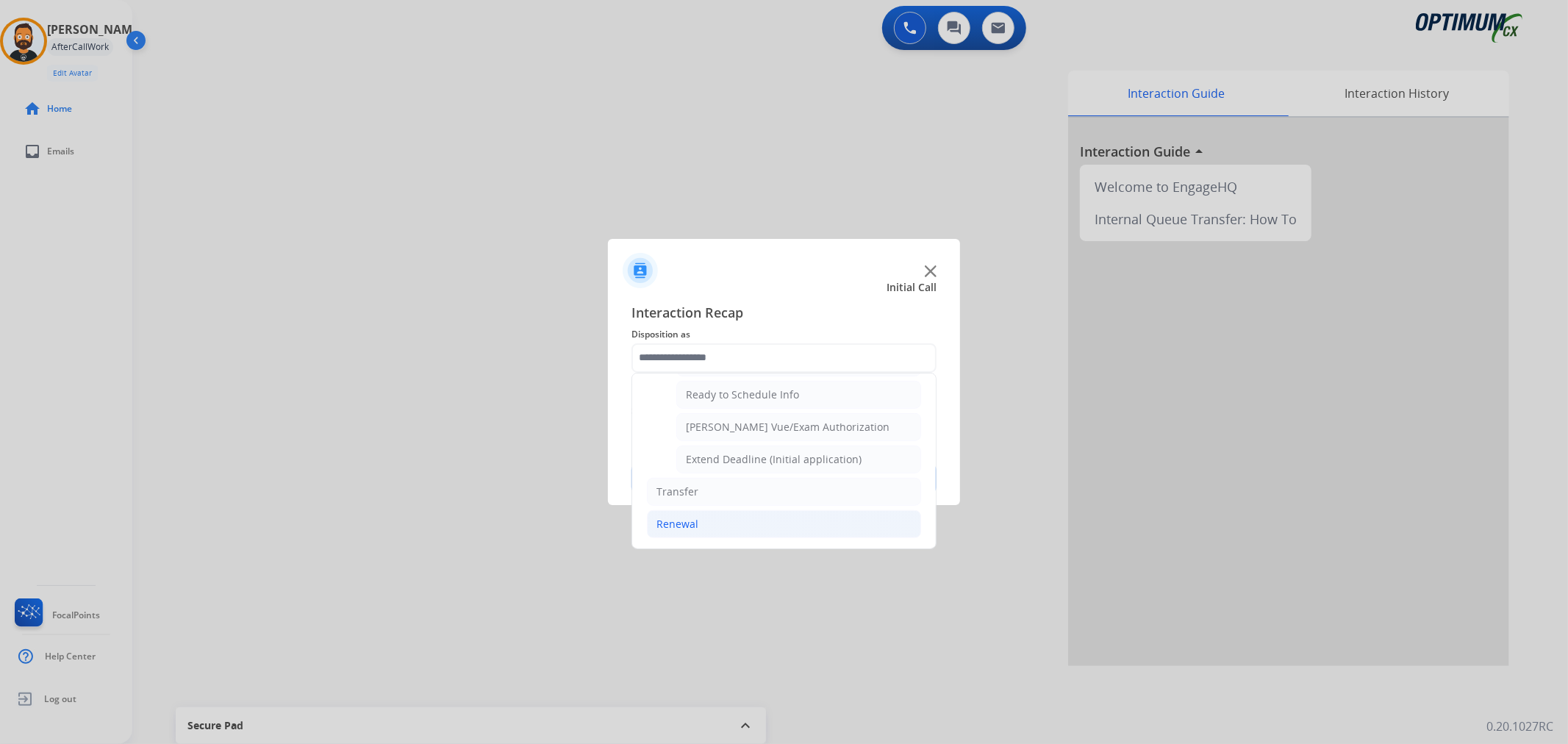
click at [700, 519] on li "Renewal" at bounding box center [784, 524] width 274 height 28
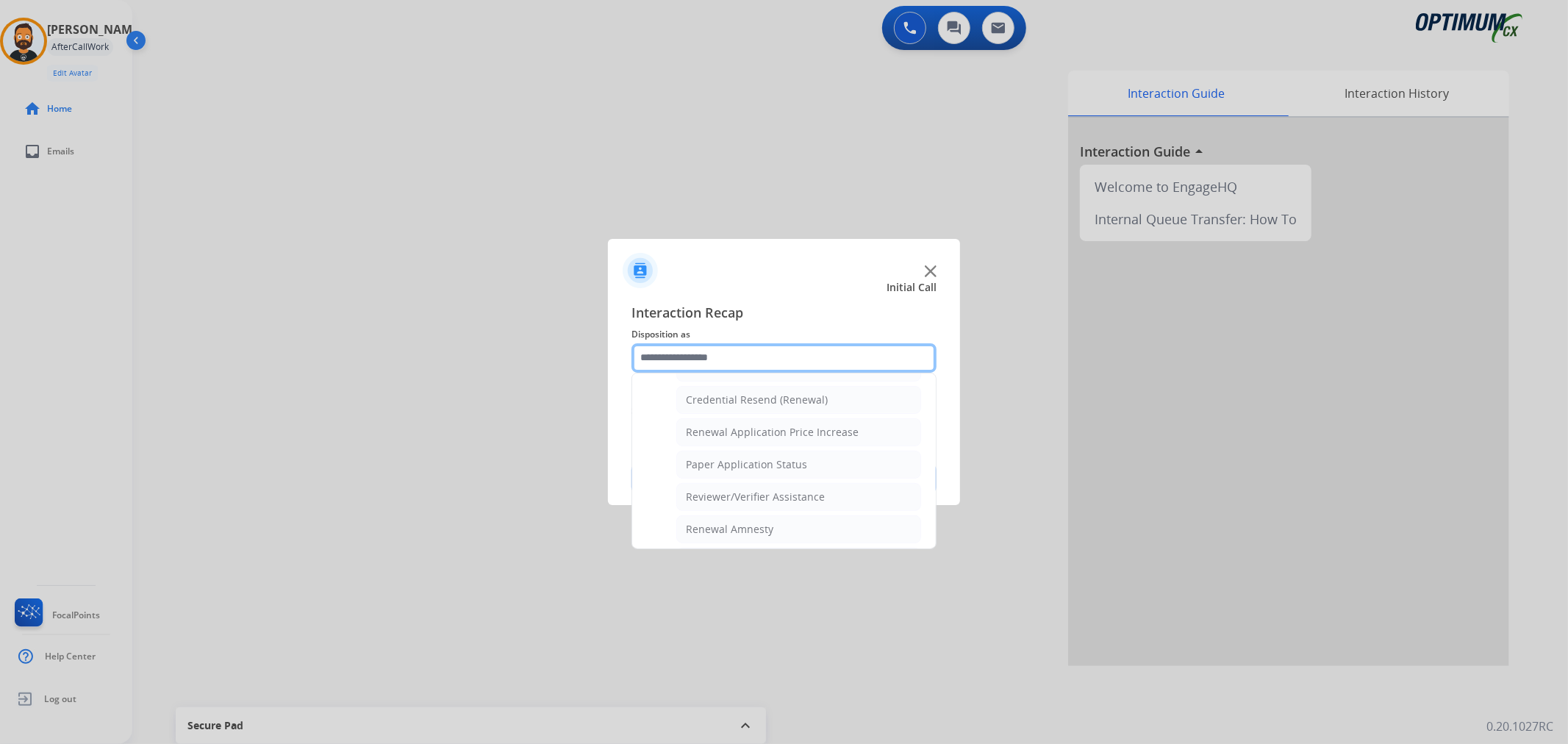
scroll to position [435, 0]
click at [760, 404] on div "General Questions (Renewal)" at bounding box center [757, 398] width 142 height 14
type input "**********"
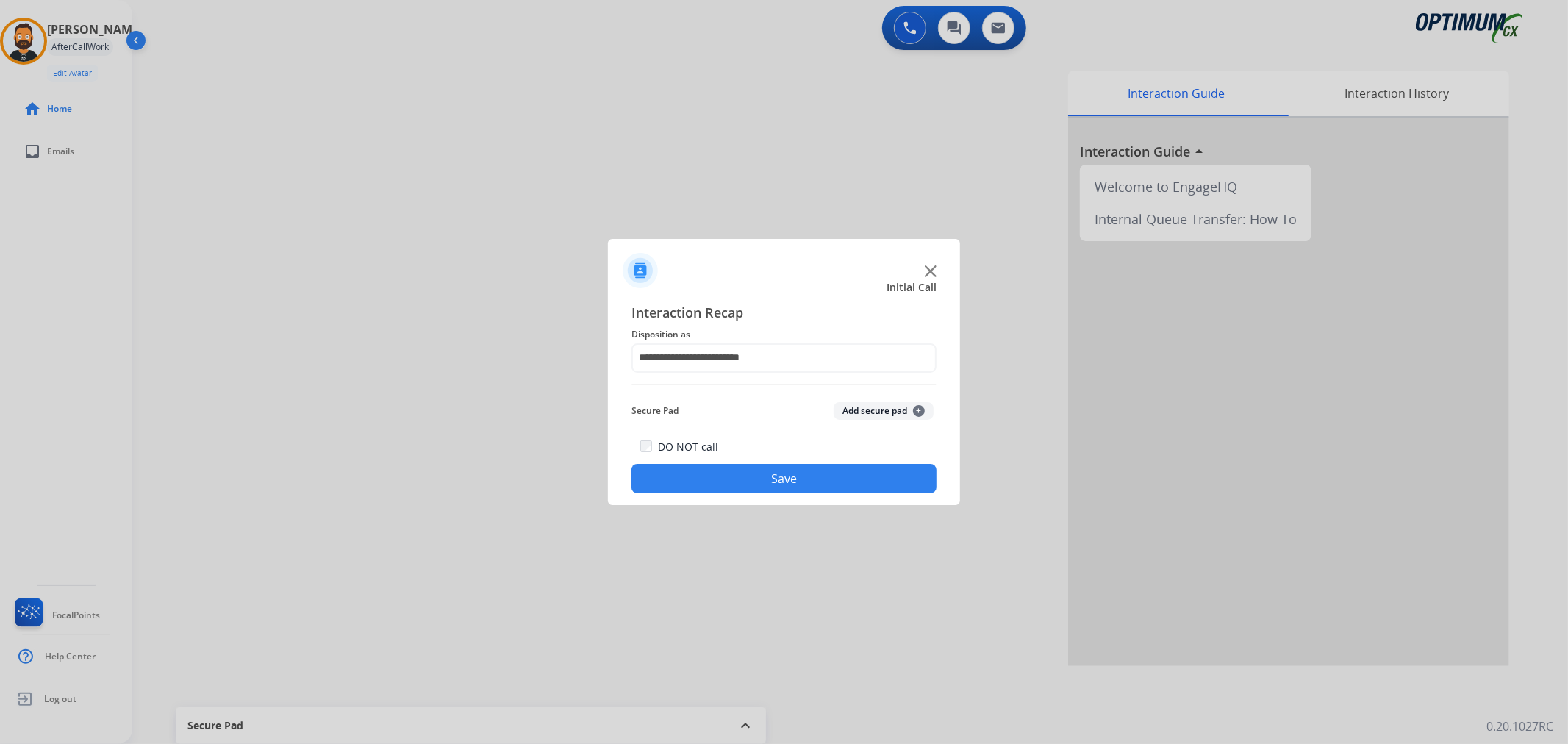
drag, startPoint x: 746, startPoint y: 473, endPoint x: 752, endPoint y: 466, distance: 9.2
click at [748, 473] on button "Save" at bounding box center [784, 478] width 305 height 30
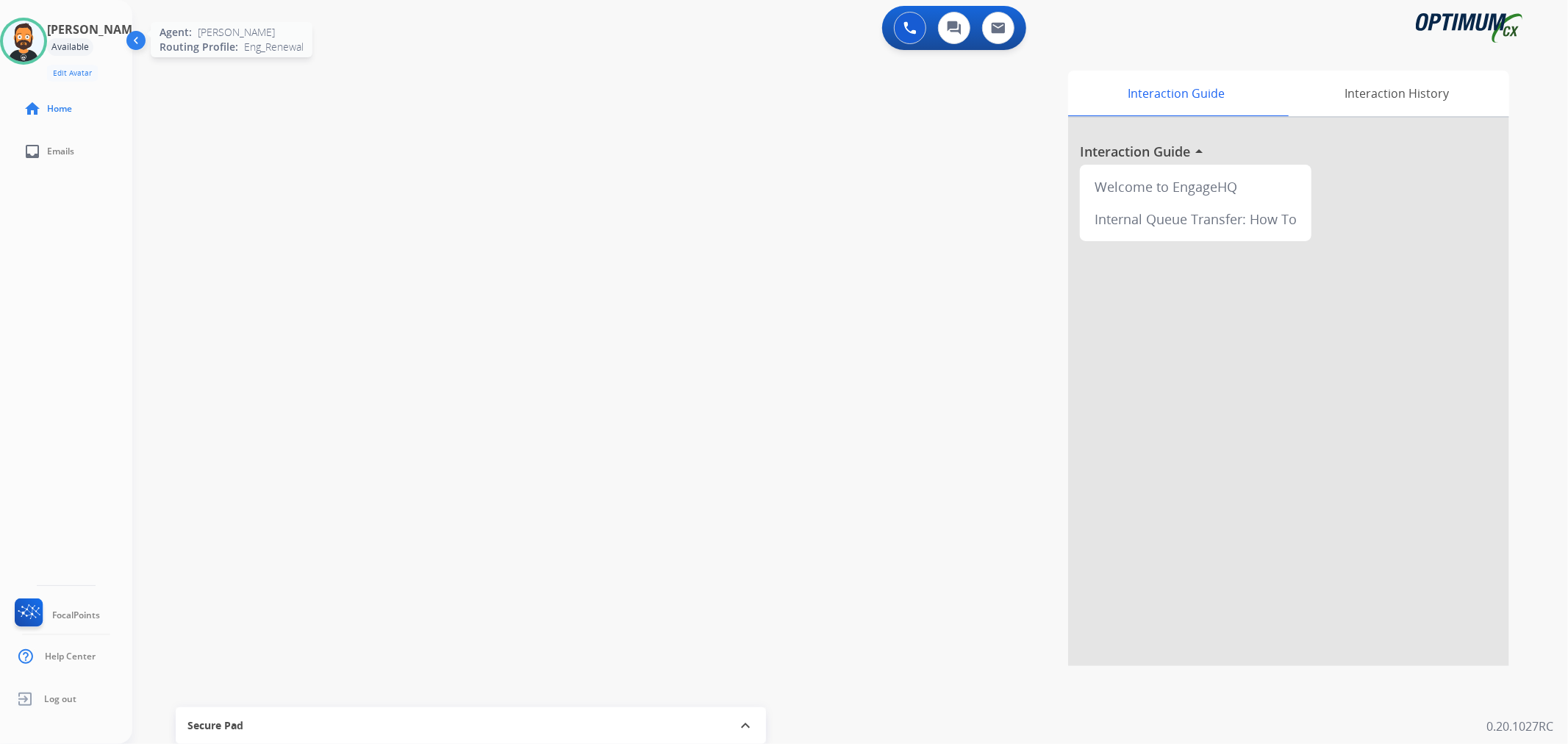
click at [44, 39] on img at bounding box center [23, 41] width 41 height 41
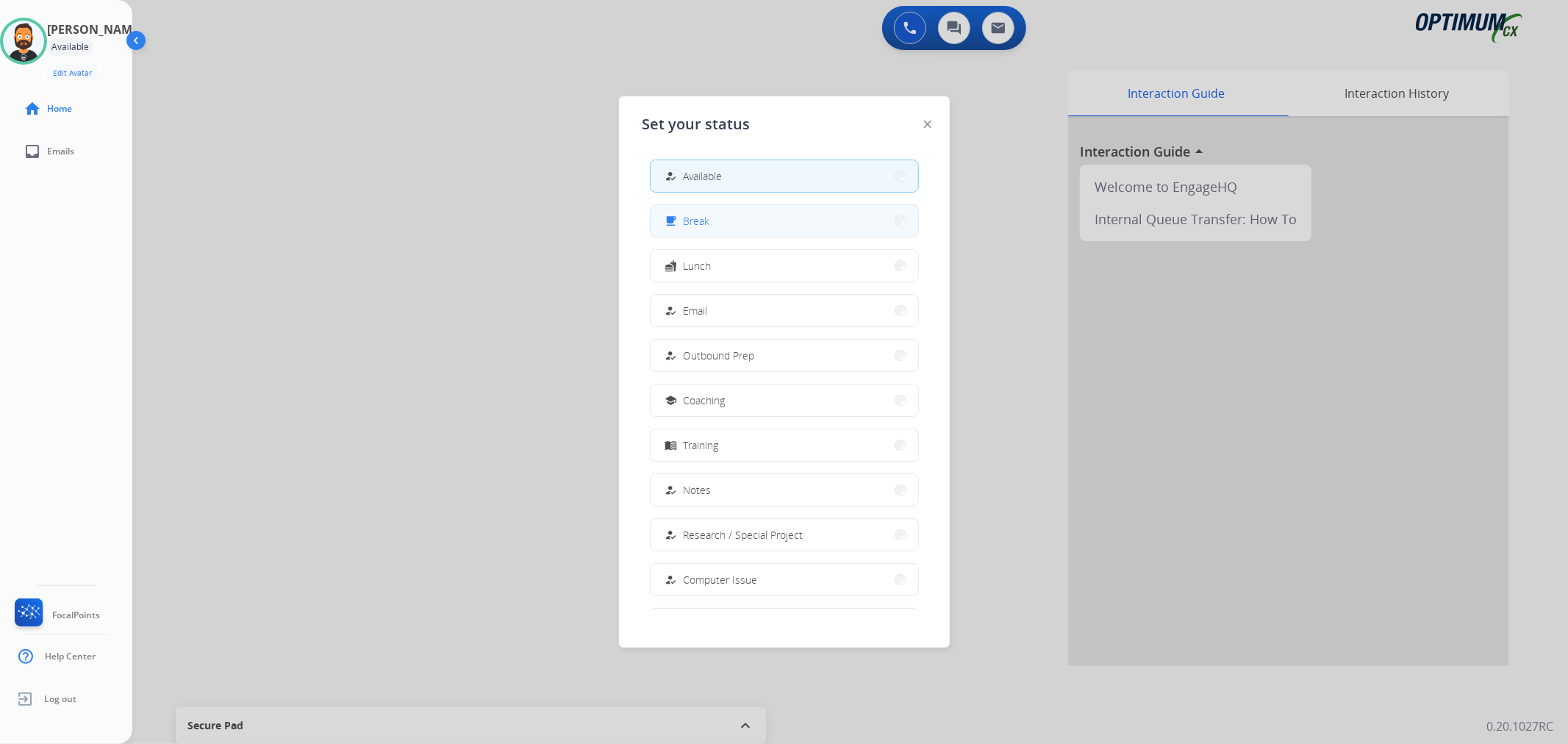
click at [700, 227] on span "Break" at bounding box center [696, 220] width 26 height 15
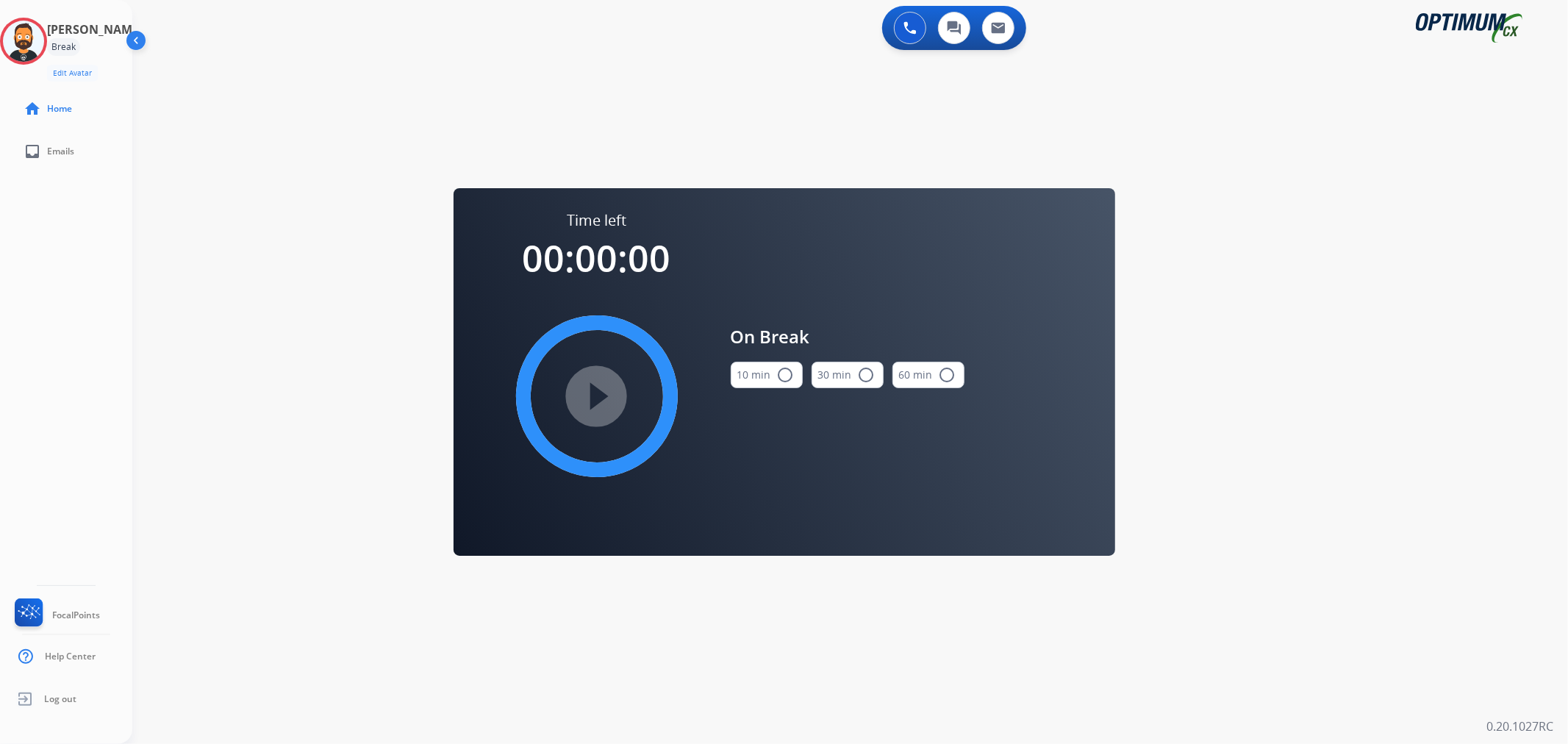
click at [754, 373] on button "10 min radio_button_unchecked" at bounding box center [767, 375] width 72 height 26
click at [604, 392] on mat-icon "play_circle_filled" at bounding box center [597, 396] width 18 height 18
click at [27, 38] on icon at bounding box center [24, 42] width 48 height 48
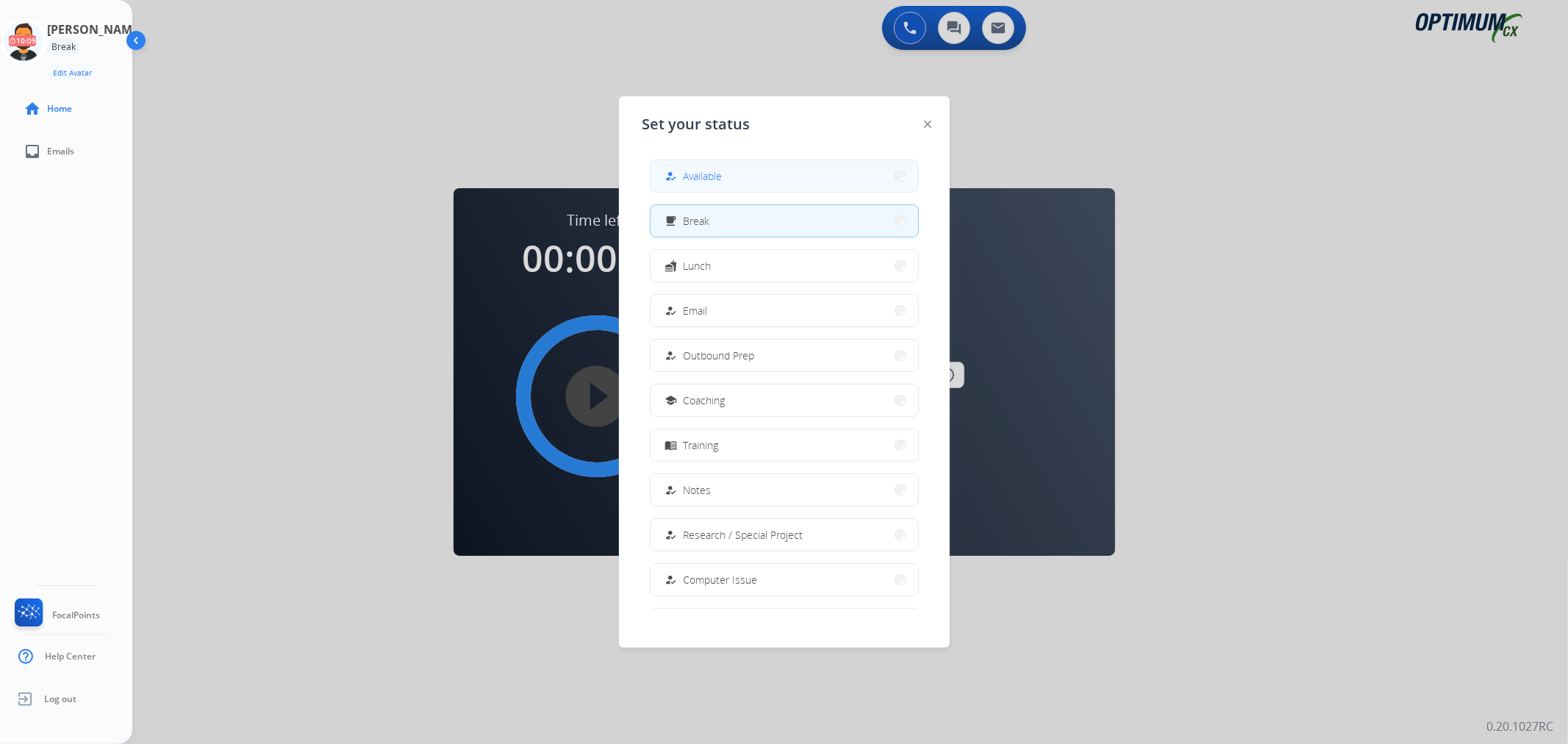
click at [688, 166] on button "how_to_reg Available" at bounding box center [784, 175] width 267 height 31
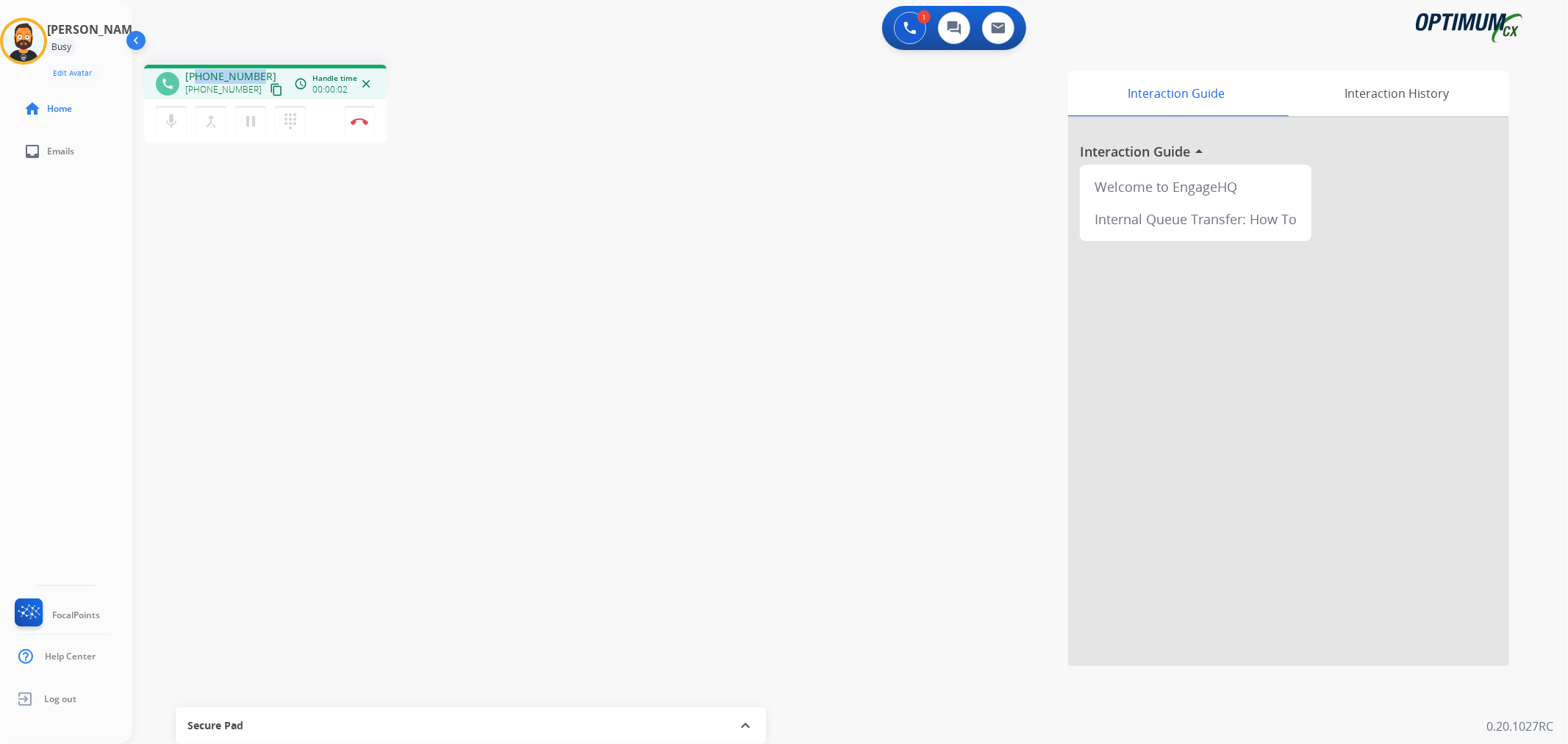
drag, startPoint x: 260, startPoint y: 67, endPoint x: 199, endPoint y: 70, distance: 61.1
click at [199, 70] on div "phone +18438662051 +18438662051 content_copy access_time Call metrics Queue 00:…" at bounding box center [265, 82] width 243 height 34
copy span "8438662051"
click at [364, 127] on button "Disconnect" at bounding box center [359, 121] width 31 height 31
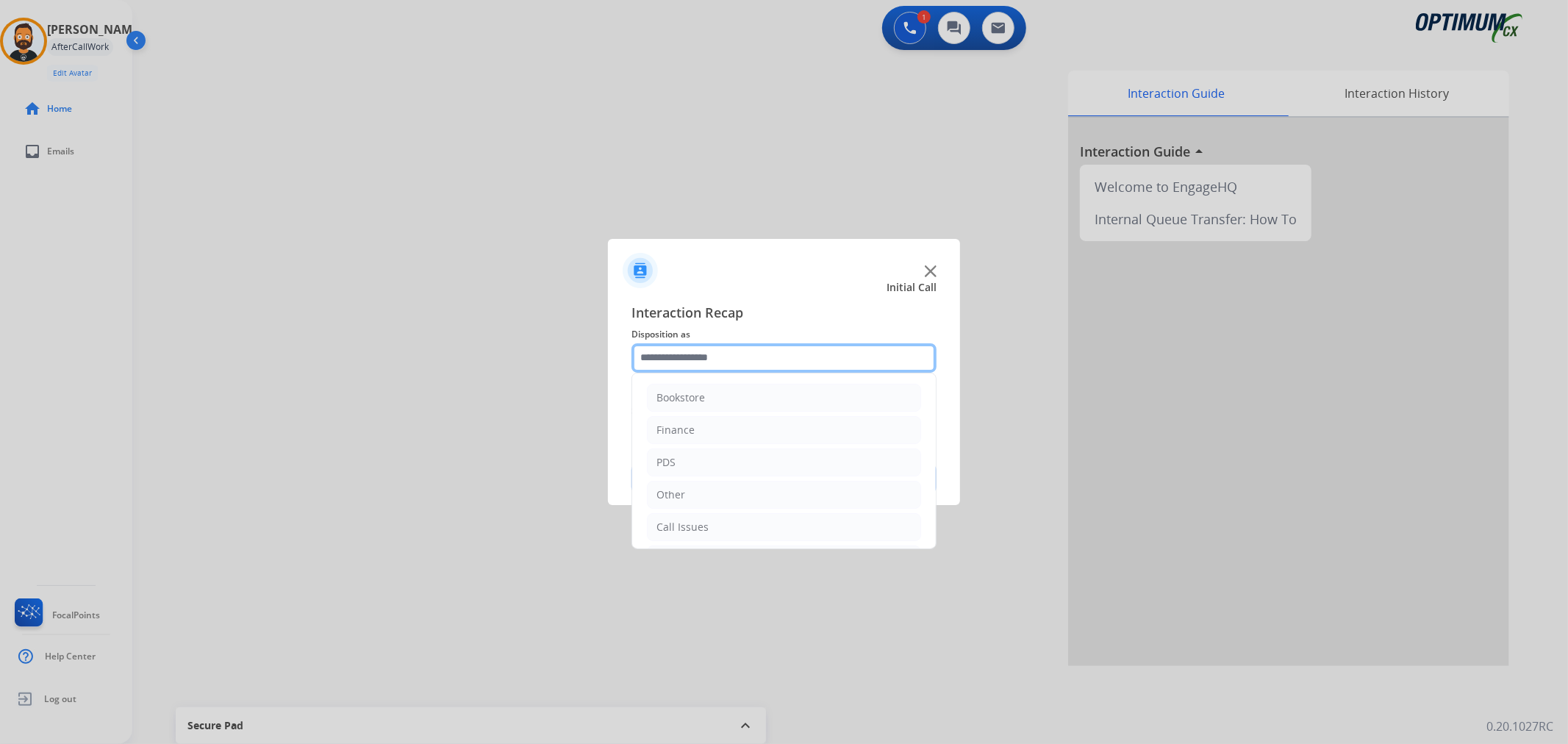
click at [788, 360] on input "text" at bounding box center [784, 358] width 305 height 30
click at [695, 529] on div "Renewal" at bounding box center [677, 524] width 42 height 14
click at [714, 475] on li "Other" at bounding box center [784, 469] width 274 height 28
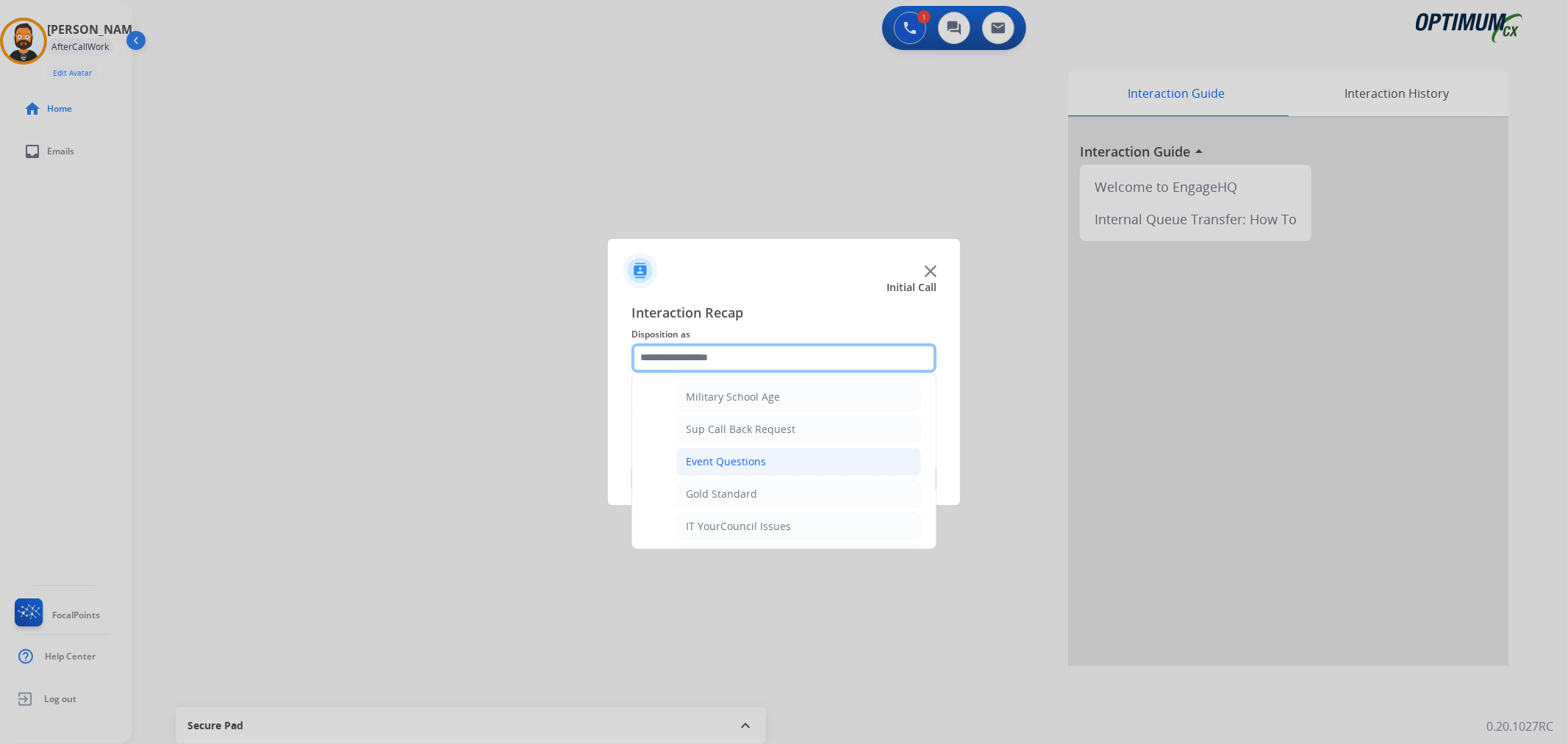
scroll to position [299, 0]
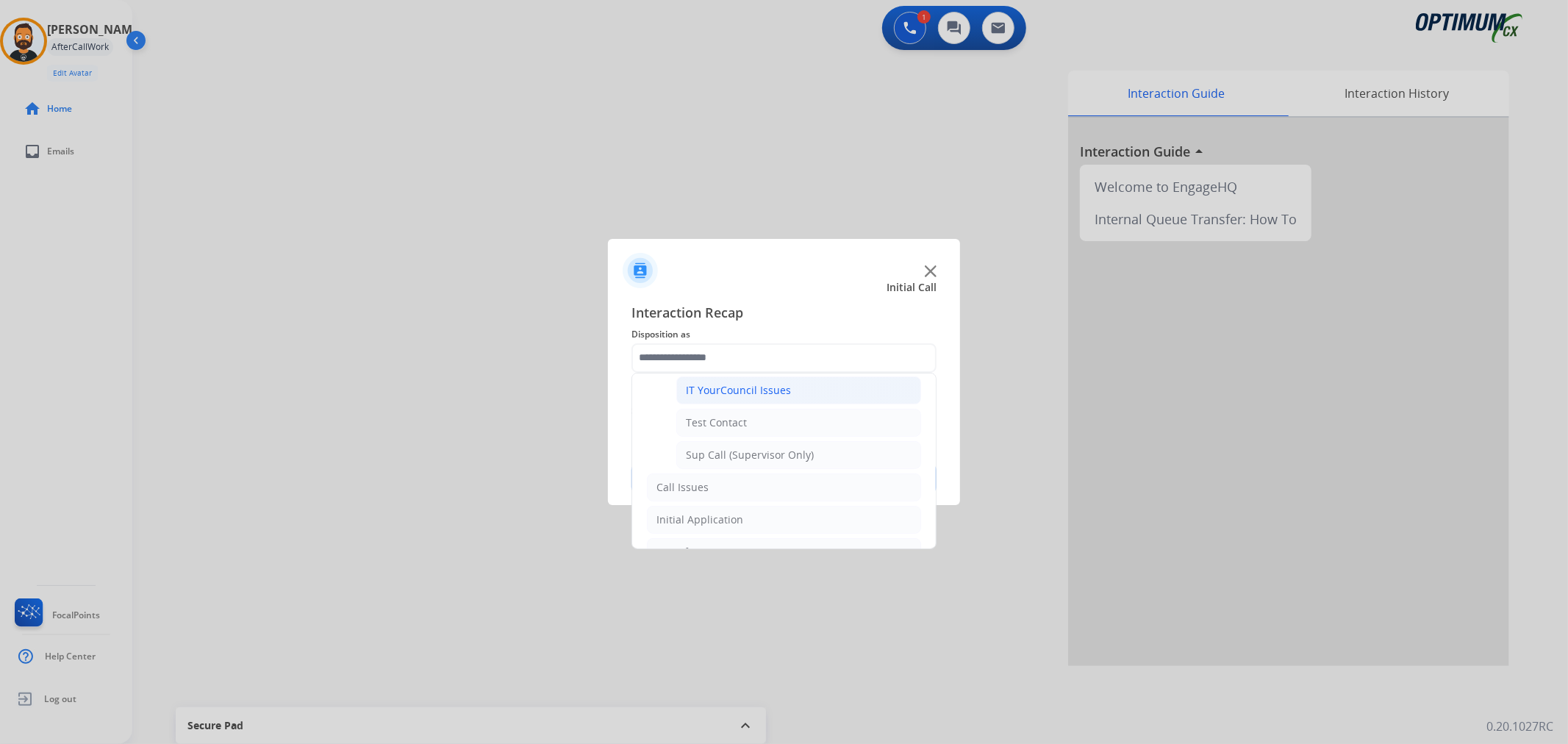
click at [754, 398] on div "IT YourCouncil Issues" at bounding box center [738, 390] width 105 height 14
type input "**********"
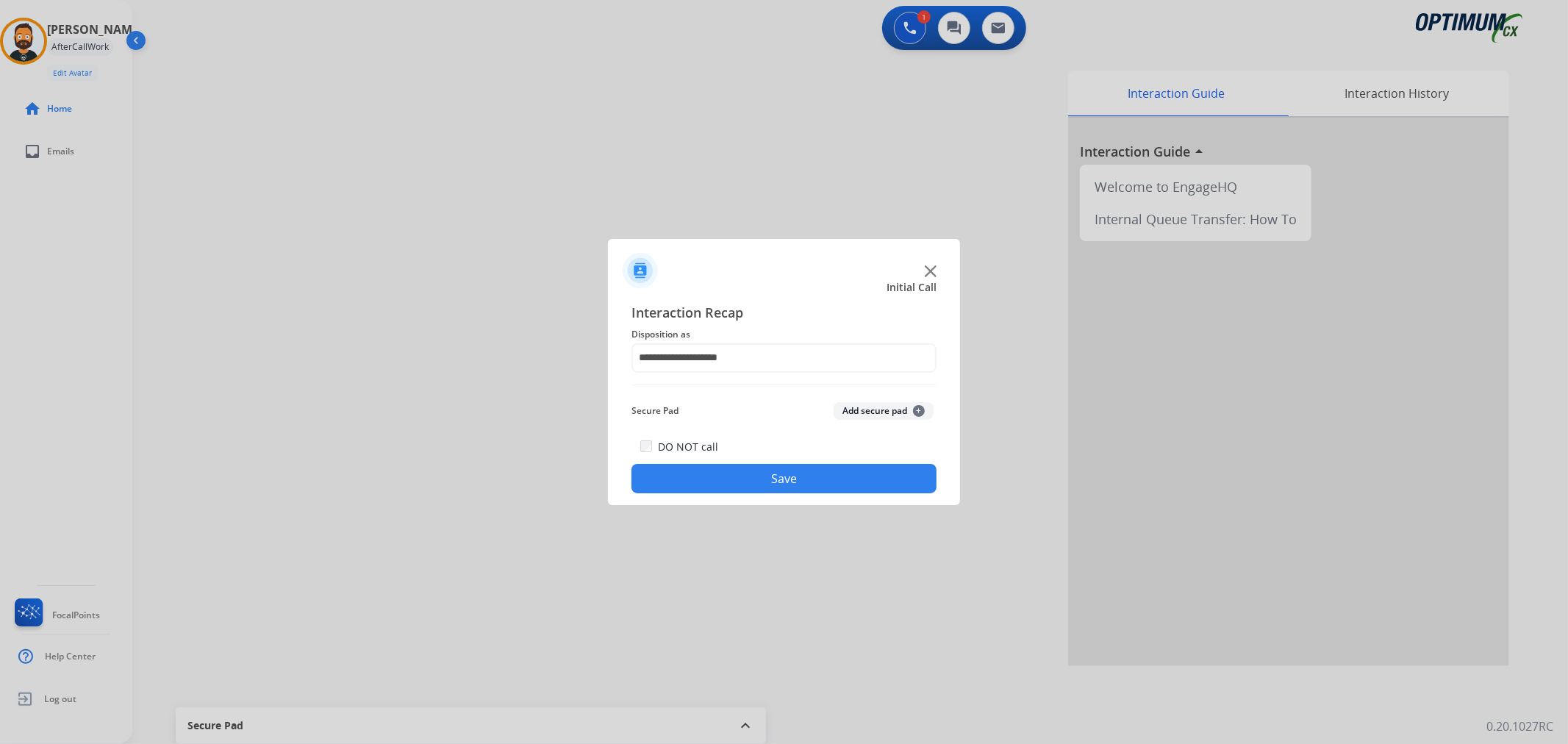
click at [740, 474] on button "Save" at bounding box center [784, 478] width 305 height 30
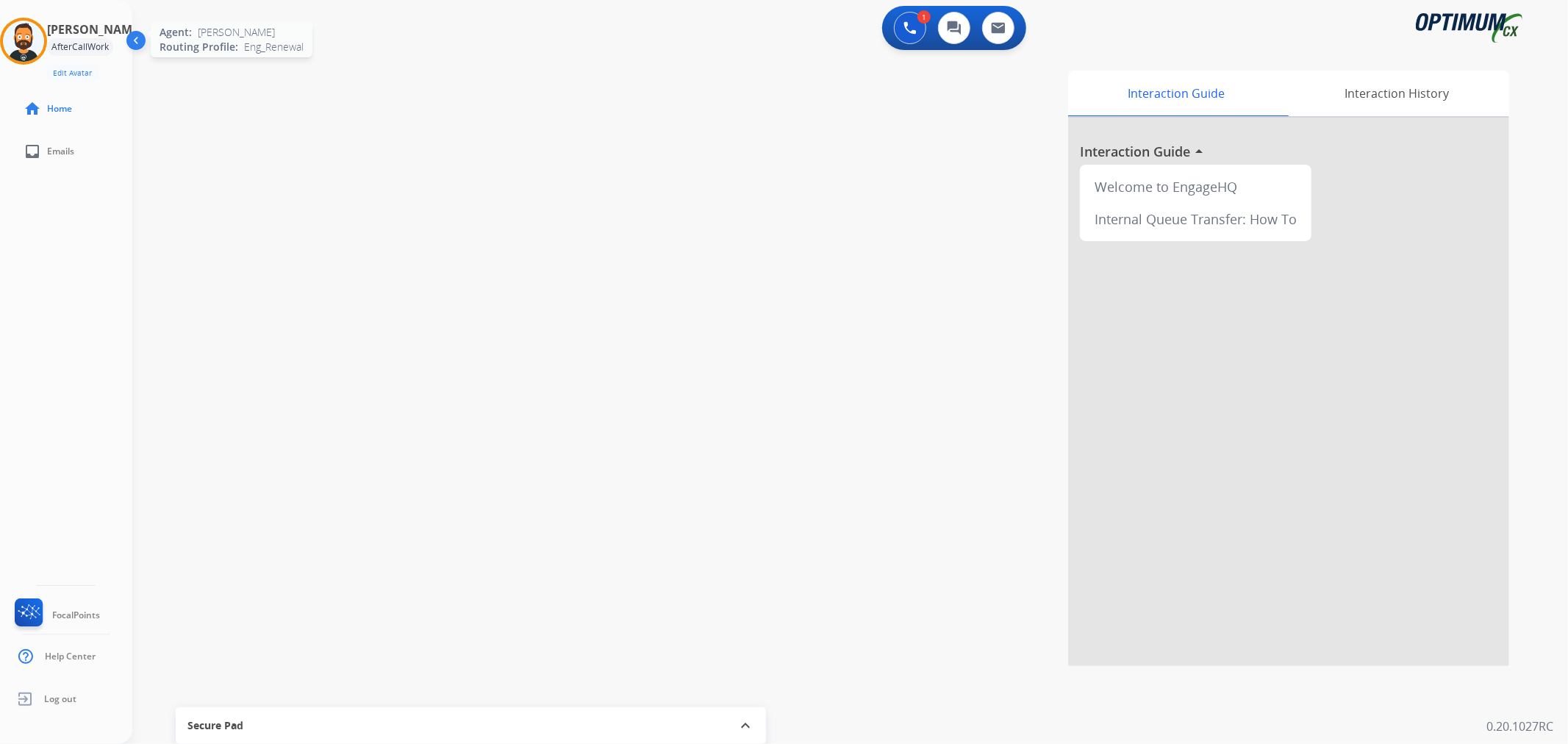
click at [17, 42] on img at bounding box center [23, 41] width 41 height 41
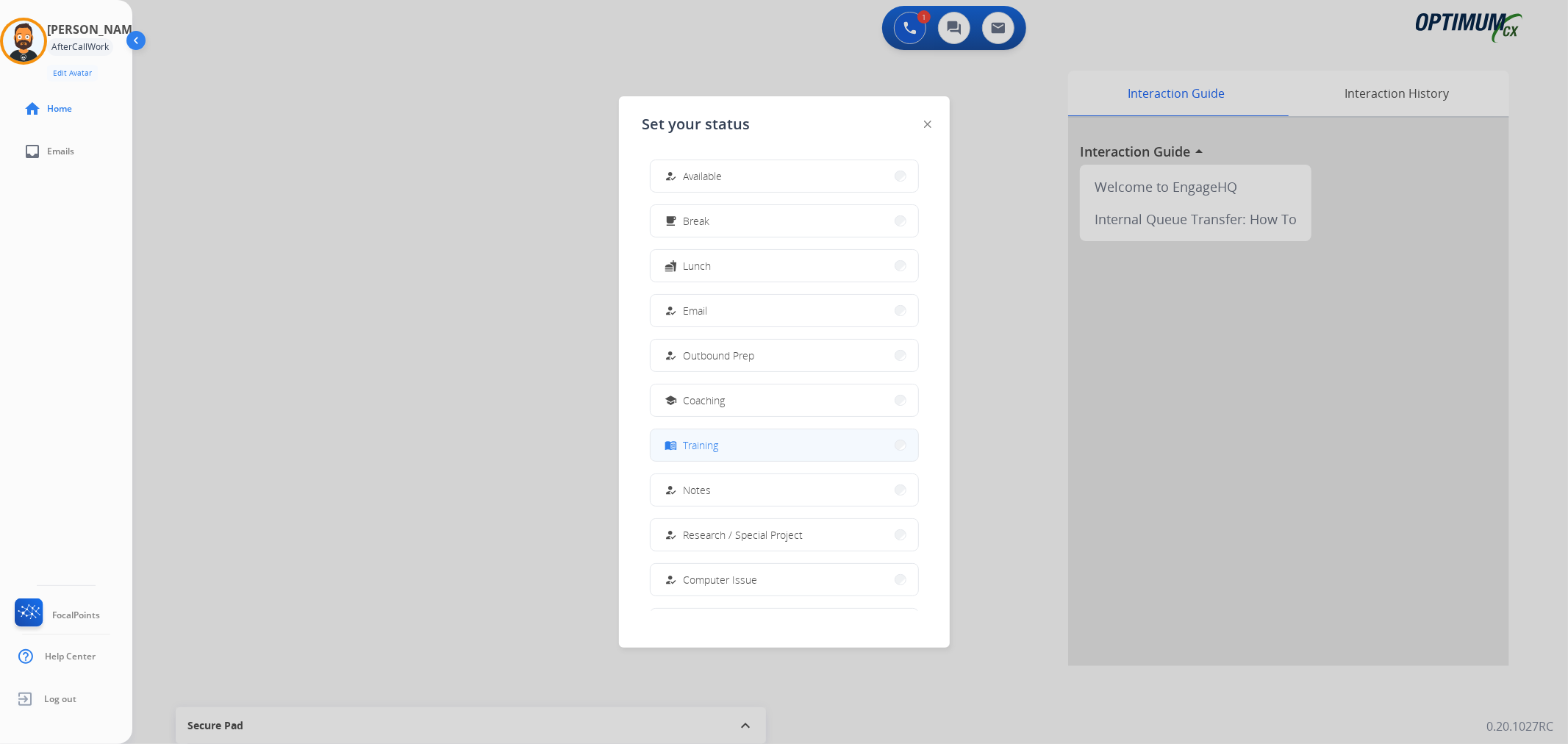
click at [717, 448] on span "Training" at bounding box center [701, 444] width 35 height 15
